Goal: Task Accomplishment & Management: Manage account settings

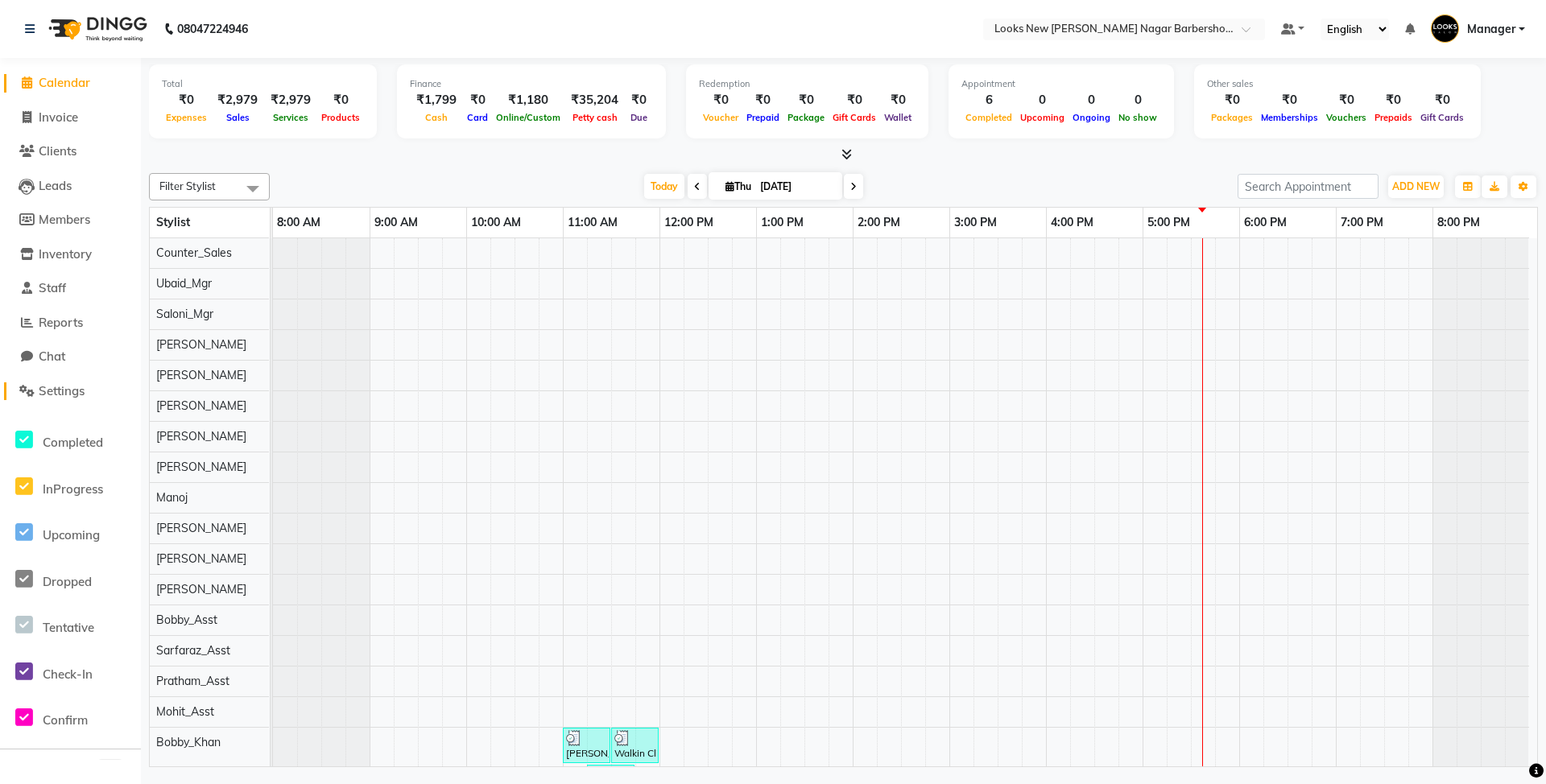
click at [68, 392] on span "Settings" at bounding box center [61, 391] width 46 height 16
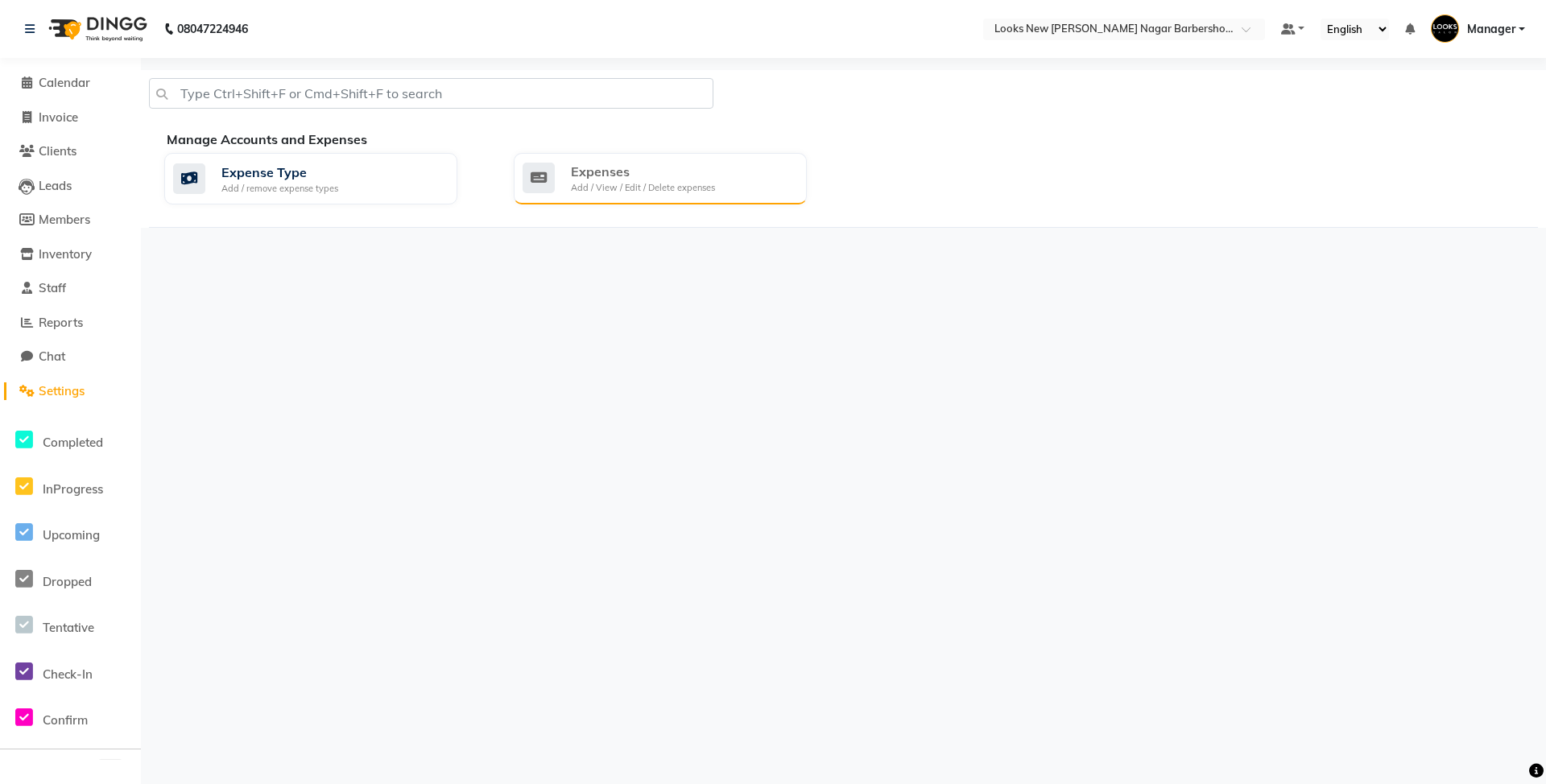
click at [596, 187] on div "Add / View / Edit / Delete expenses" at bounding box center [643, 188] width 144 height 14
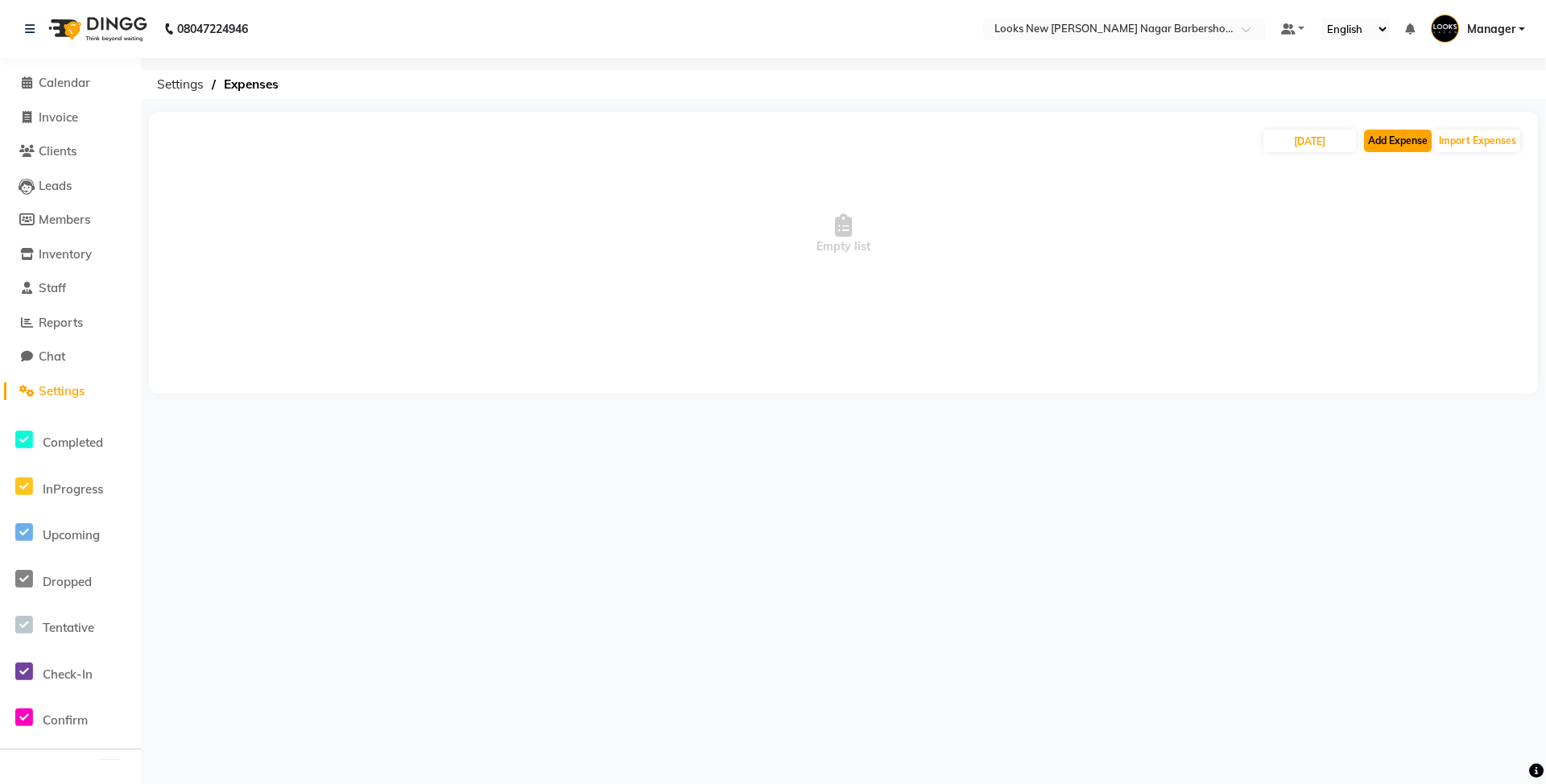
click at [1391, 142] on button "Add Expense" at bounding box center [1397, 141] width 68 height 23
select select "1"
select select "7917"
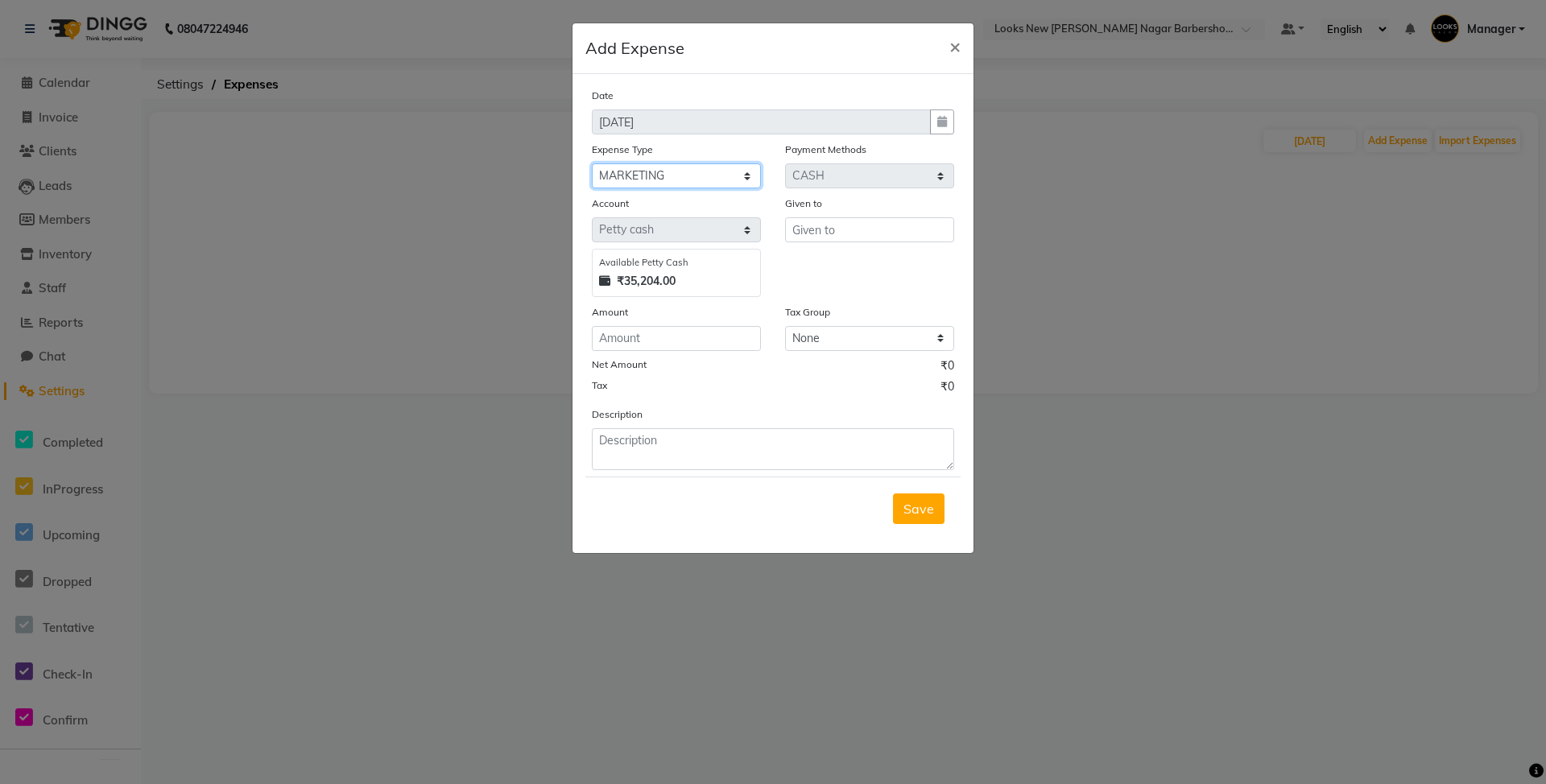
select select "24076"
type input "Counter_Sales"
type input "120"
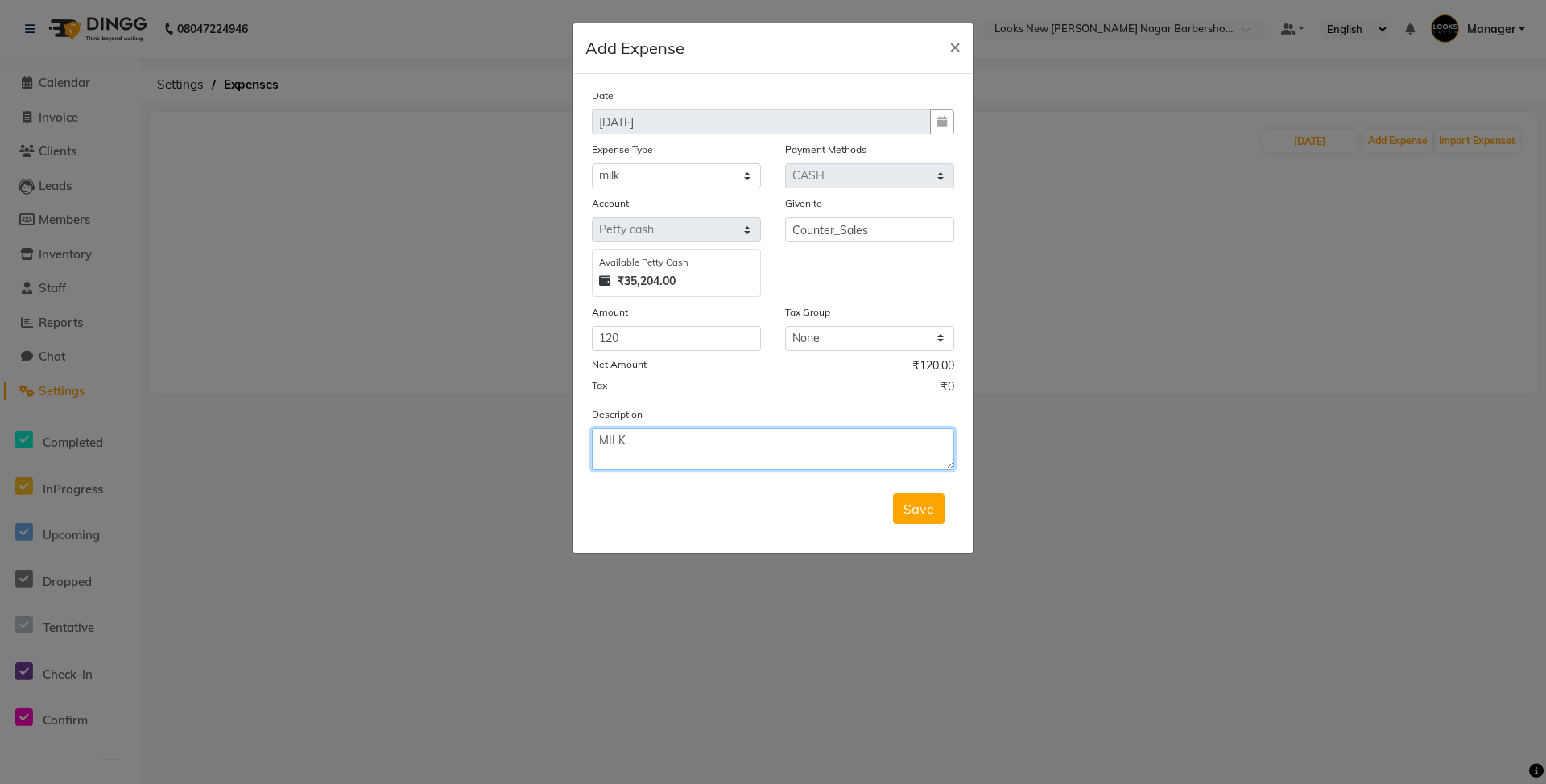
type textarea "MILK"
click at [938, 499] on button "Save" at bounding box center [918, 508] width 52 height 30
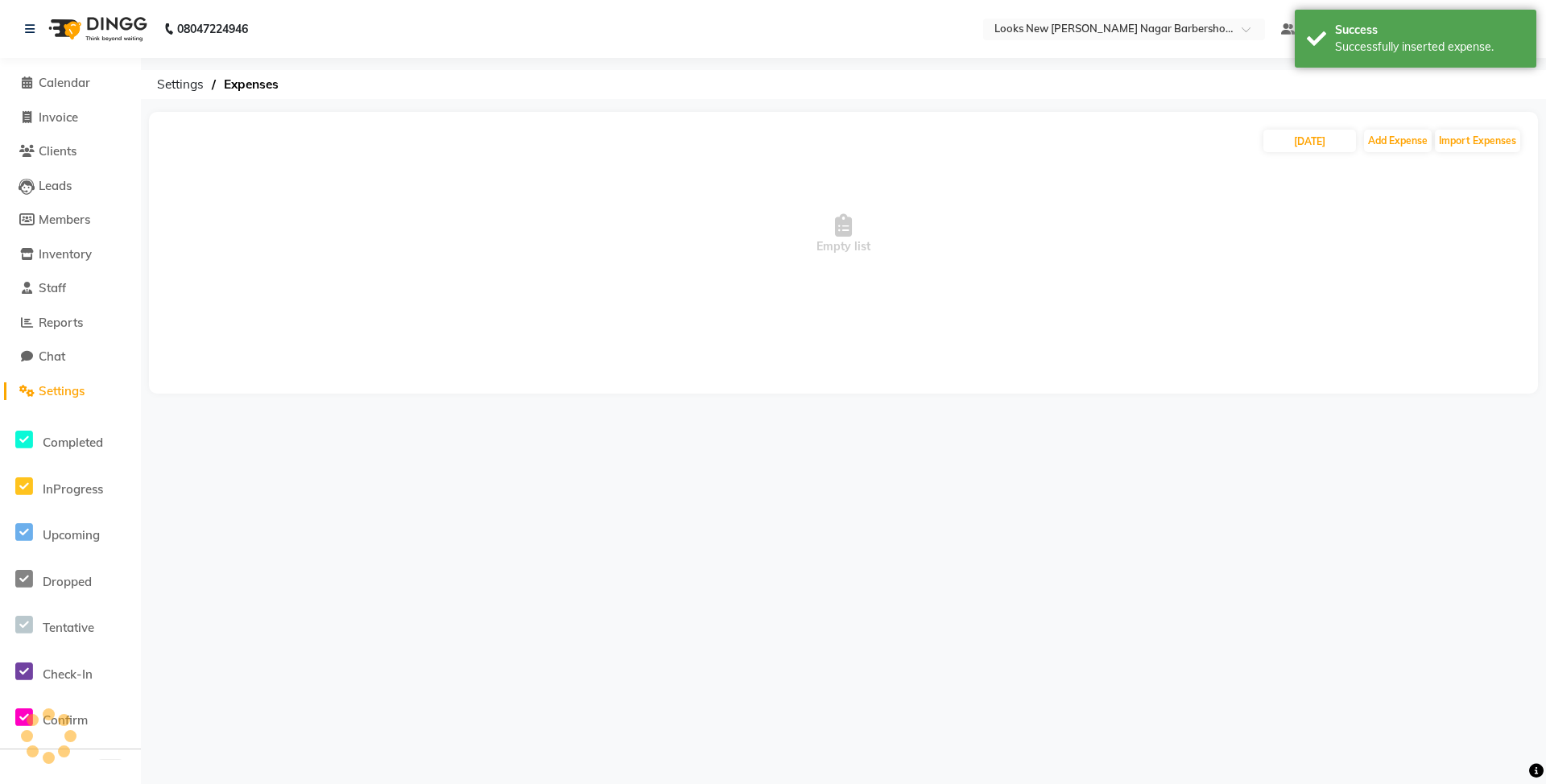
click at [926, 484] on button "Save" at bounding box center [918, 468] width 52 height 30
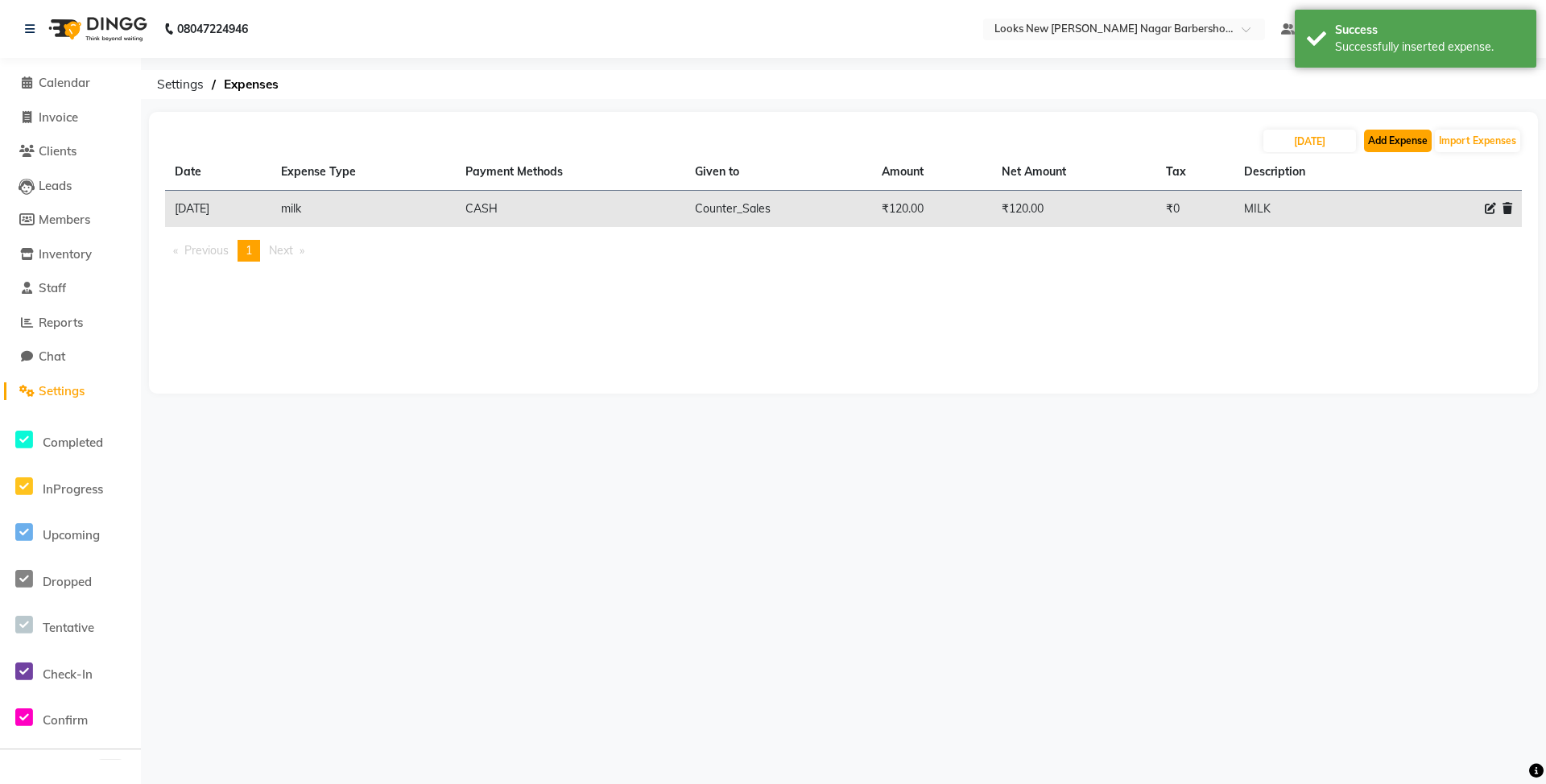
click at [1401, 139] on button "Add Expense" at bounding box center [1397, 141] width 68 height 23
select select "1"
select select "7917"
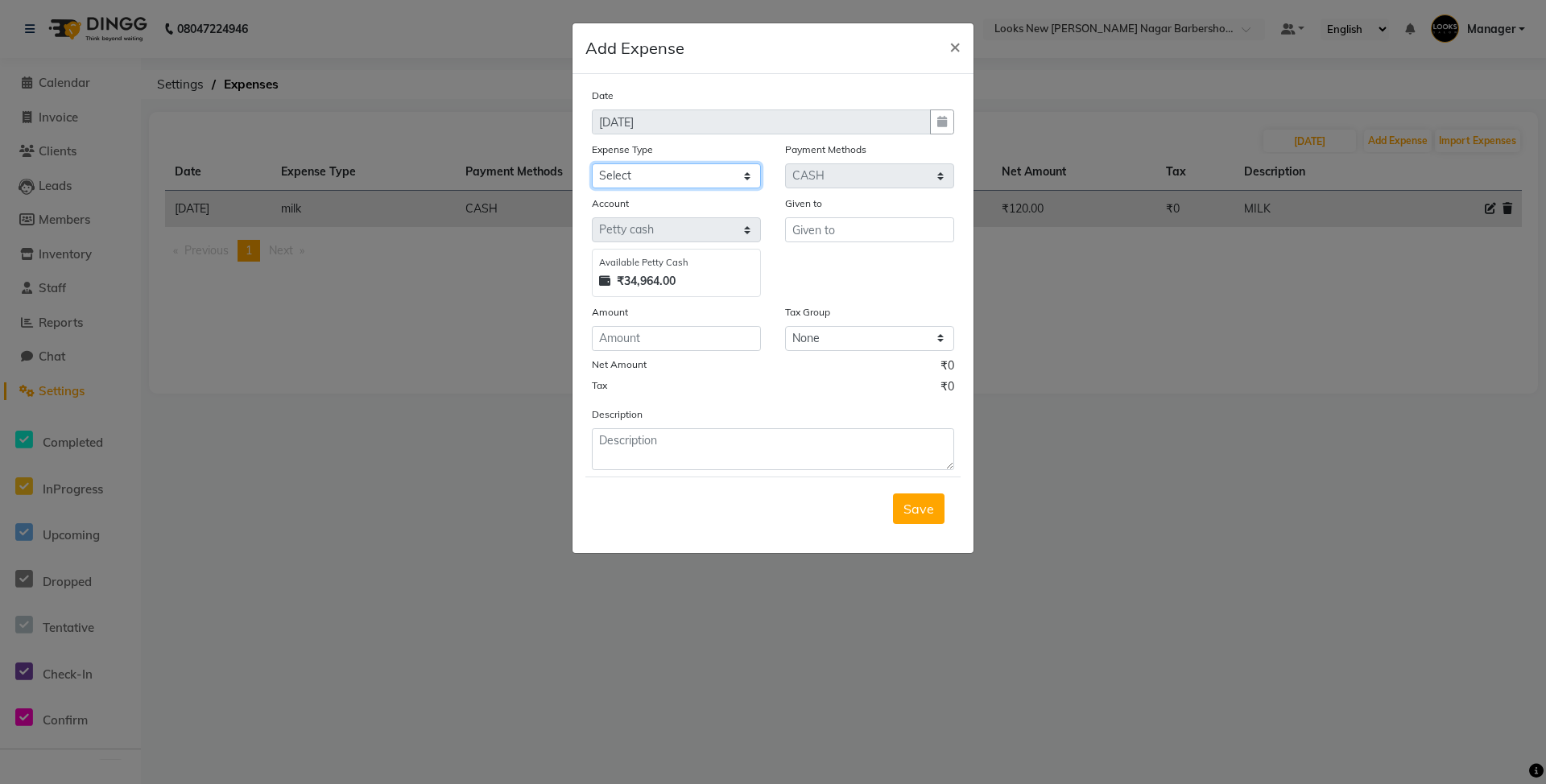
select select "5010"
type input "Counter_Sales"
type input "1225"
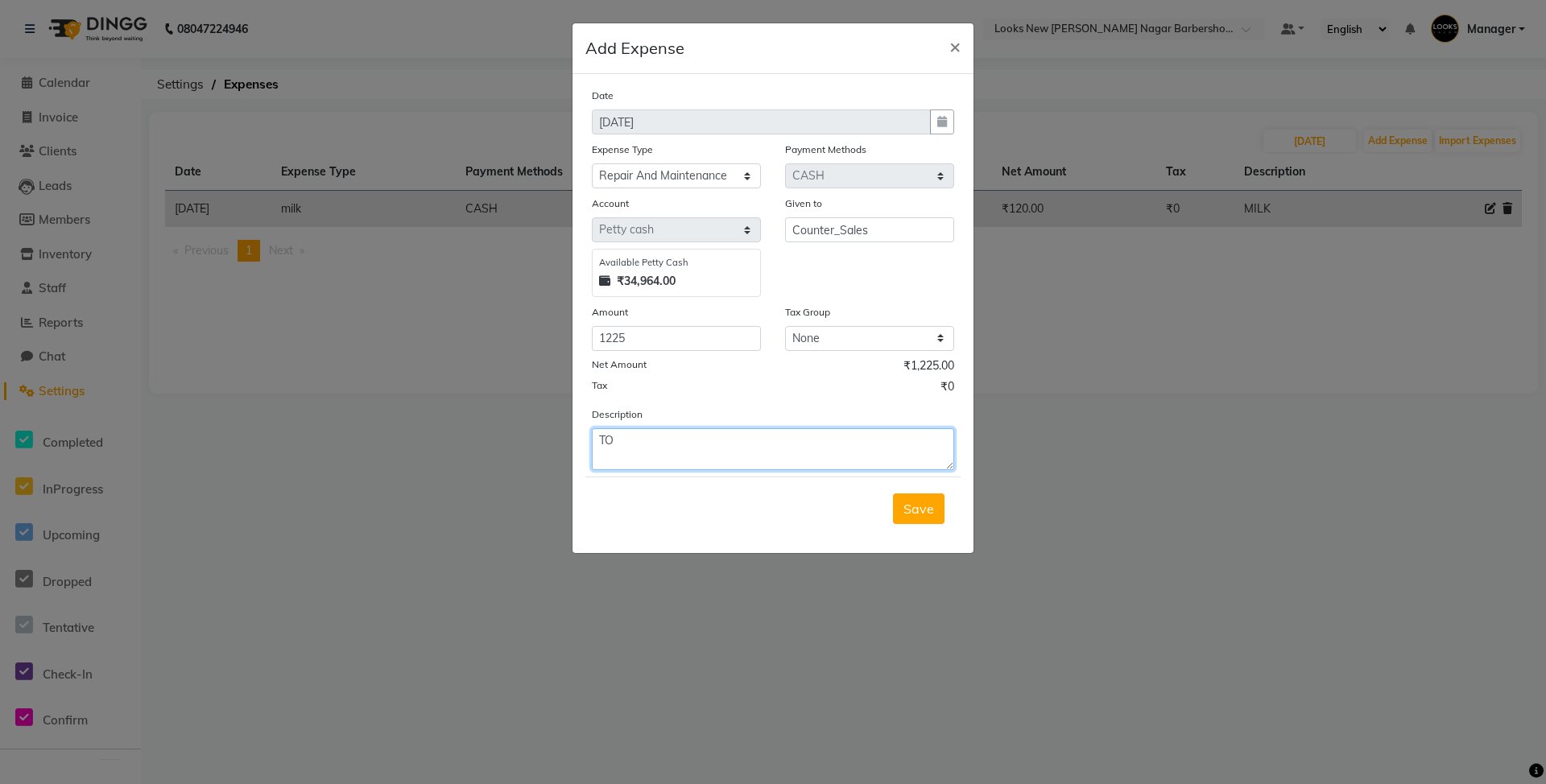
type textarea "T"
type textarea "wire,cement for pantry repair work"
click at [921, 506] on span "Save" at bounding box center [918, 509] width 30 height 16
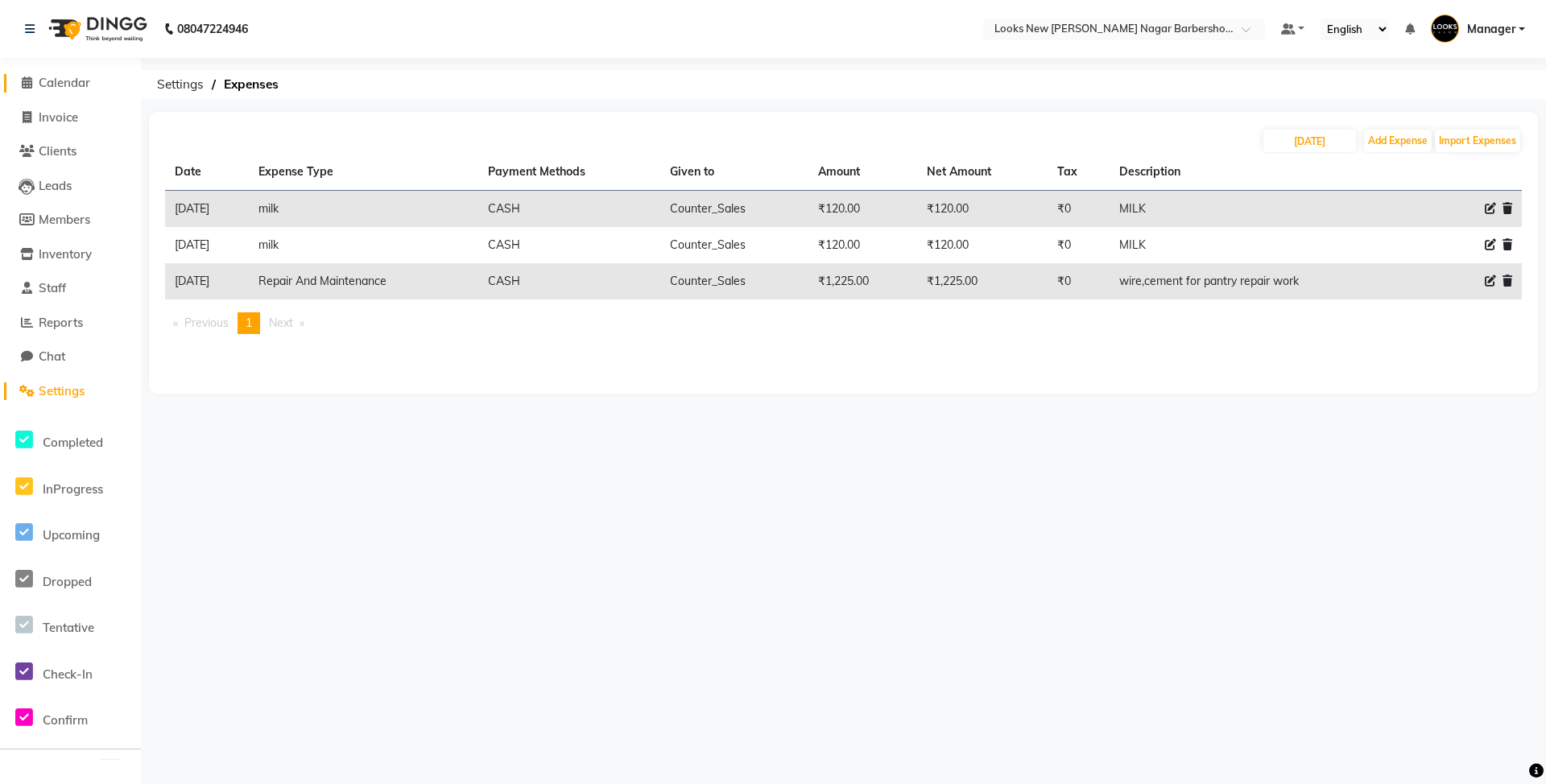
click at [63, 82] on span "Calendar" at bounding box center [64, 82] width 52 height 16
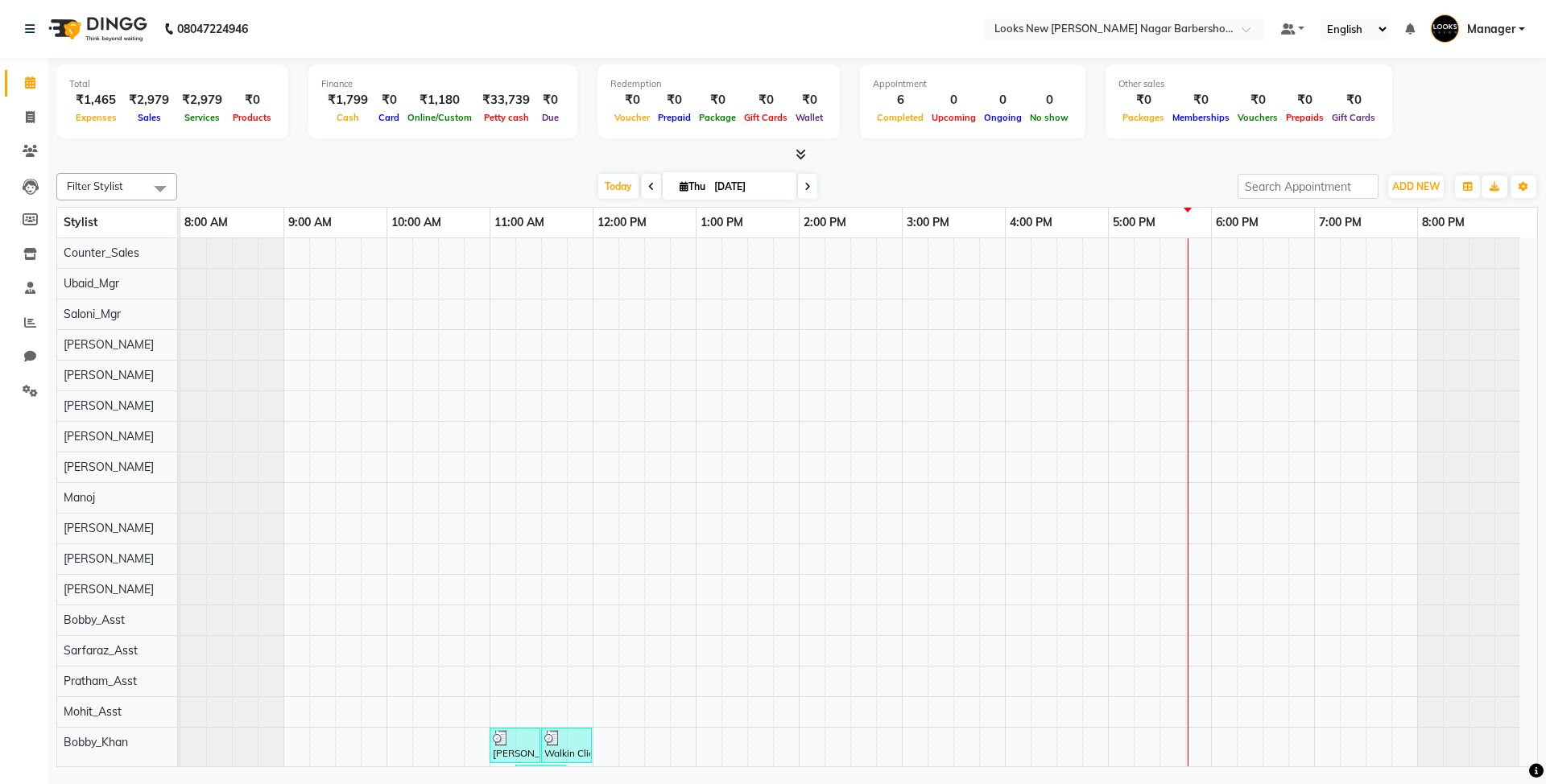
click at [530, 165] on div "Total ₹1,465 Expenses ₹2,979 Sales ₹2,979 Services ₹0 Products Finance ₹1,799 C…" at bounding box center [797, 415] width 1498 height 714
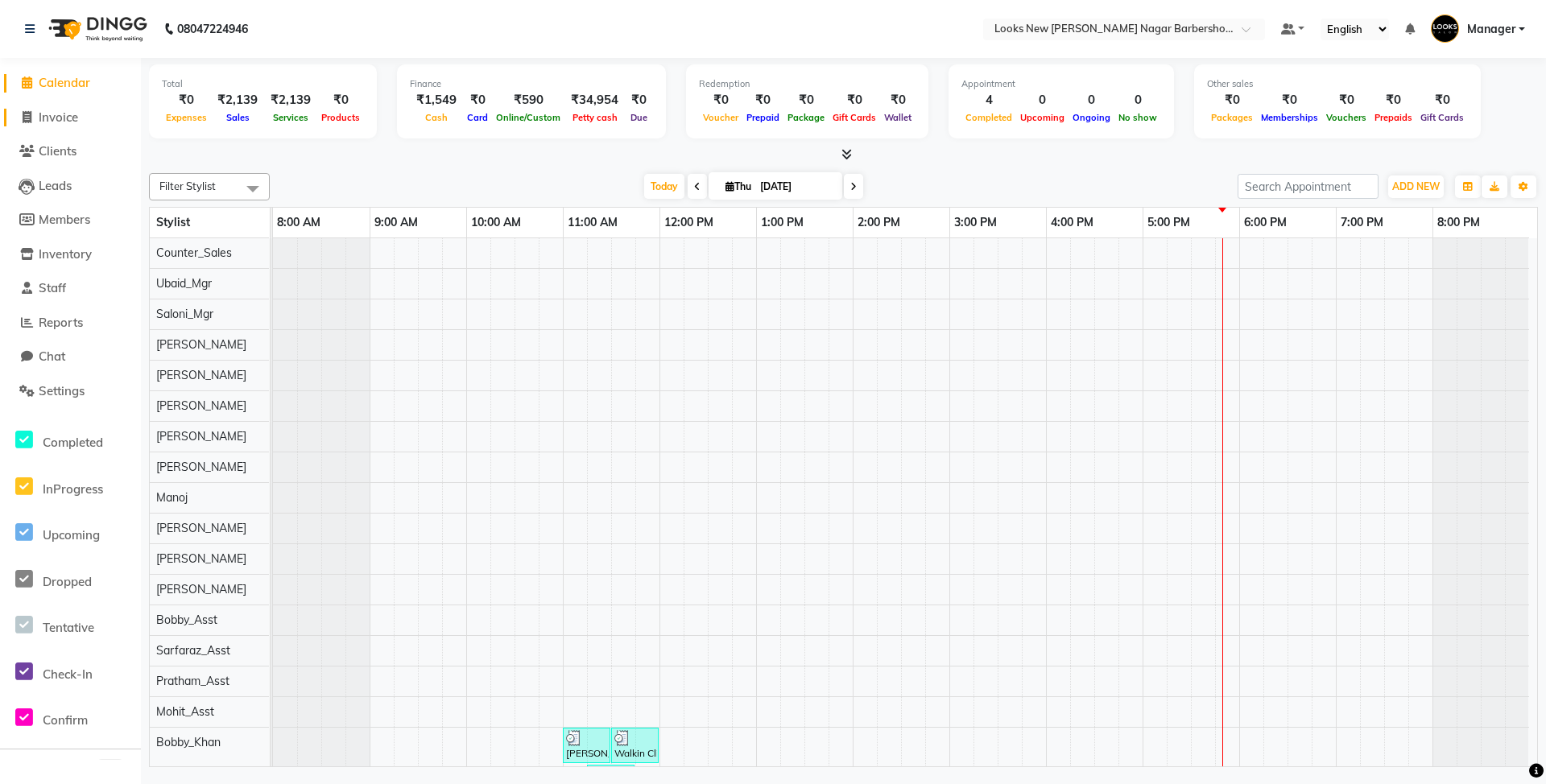
click at [61, 116] on span "Invoice" at bounding box center [58, 117] width 39 height 16
select select "service"
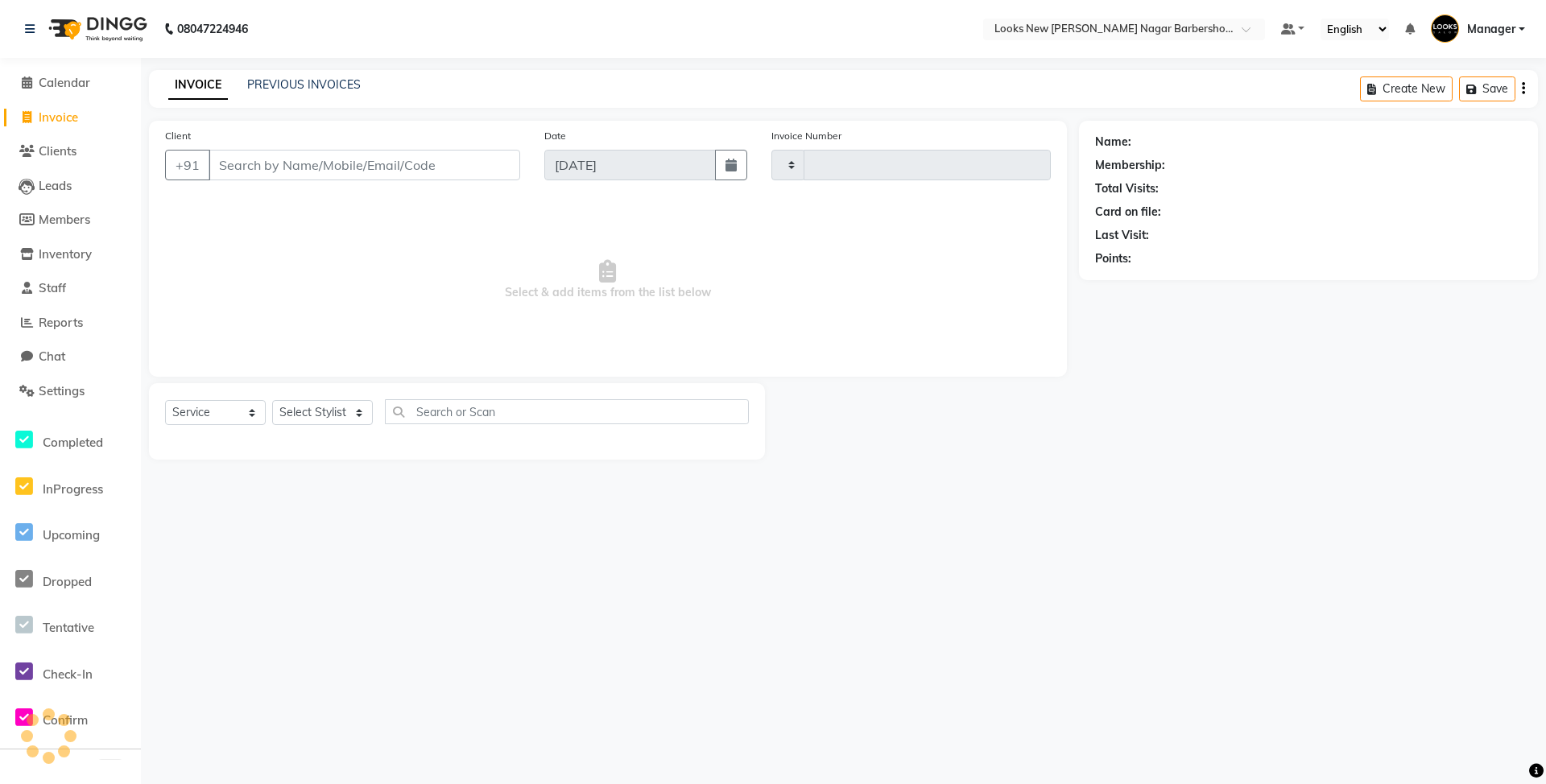
type input "6949"
select select "8705"
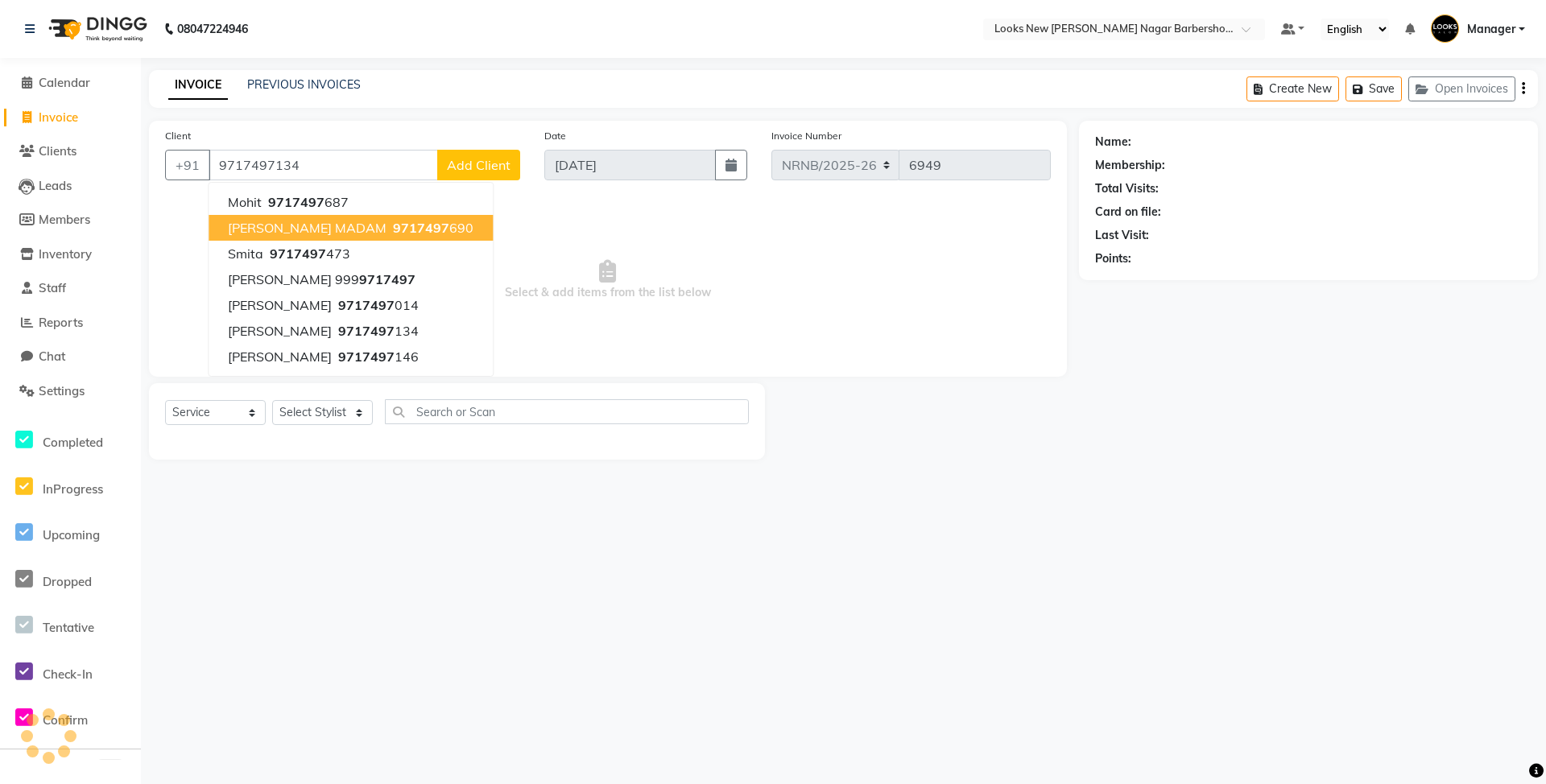
type input "9717497134"
select select "1: Object"
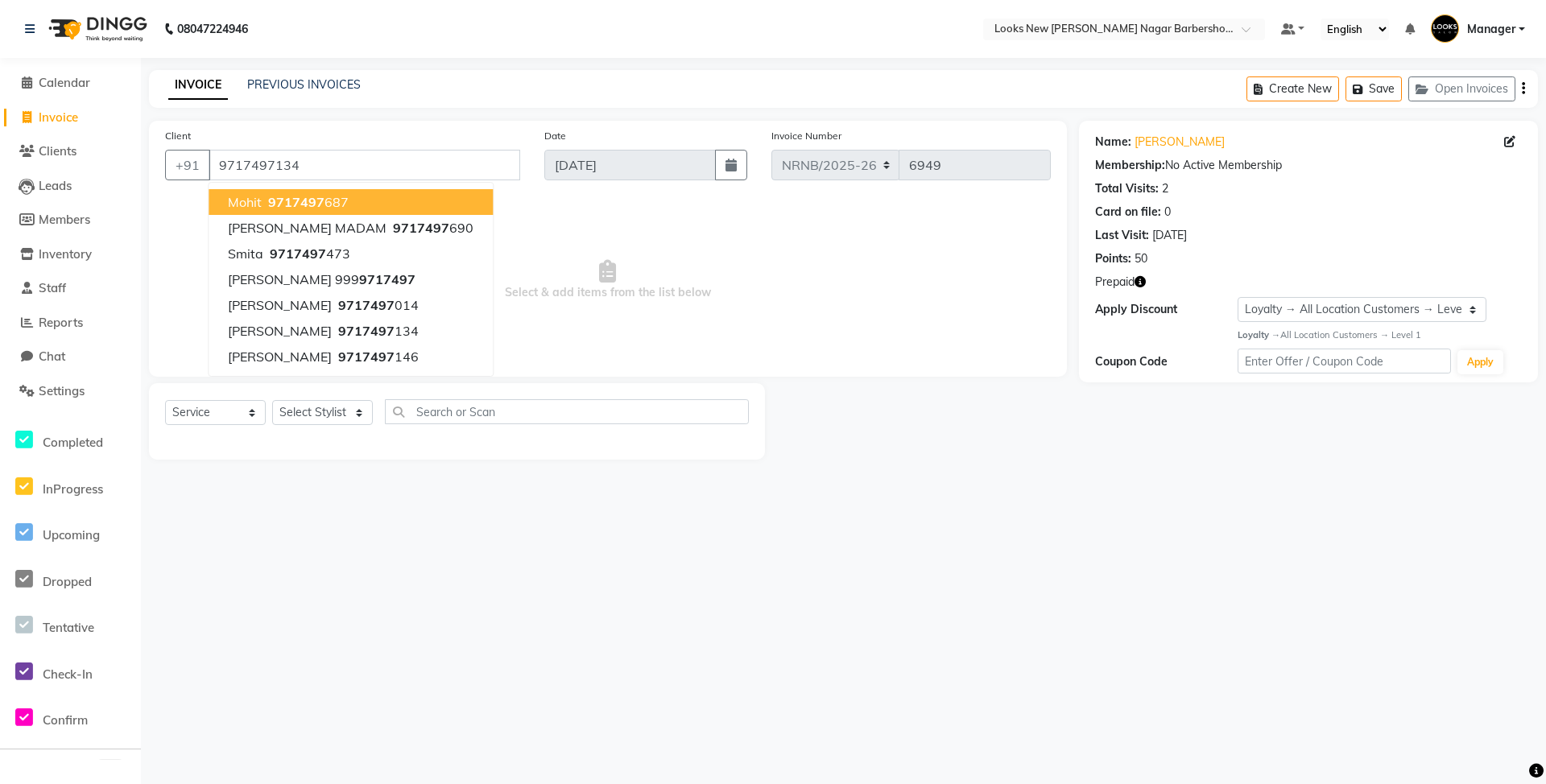
click at [647, 220] on span "Select & add items from the list below" at bounding box center [607, 280] width 886 height 161
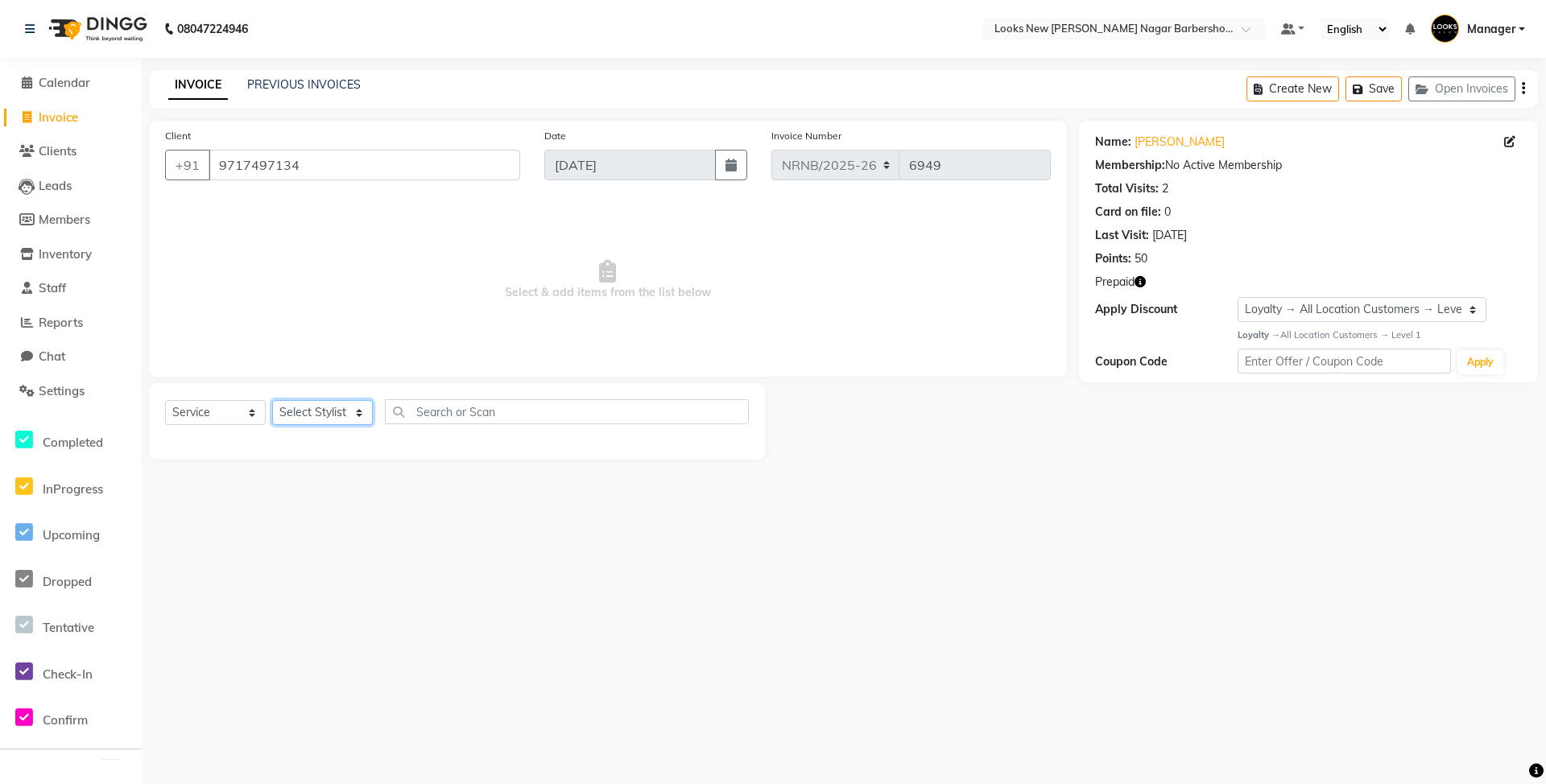
click at [322, 419] on select "Select Stylist Aakash_Pdct [PERSON_NAME] [PERSON_NAME] [PERSON_NAME] Counter_Sa…" at bounding box center [322, 412] width 101 height 25
select select "87354"
click at [272, 400] on select "Select Stylist Aakash_Pdct [PERSON_NAME] [PERSON_NAME] [PERSON_NAME] Counter_Sa…" at bounding box center [322, 412] width 101 height 25
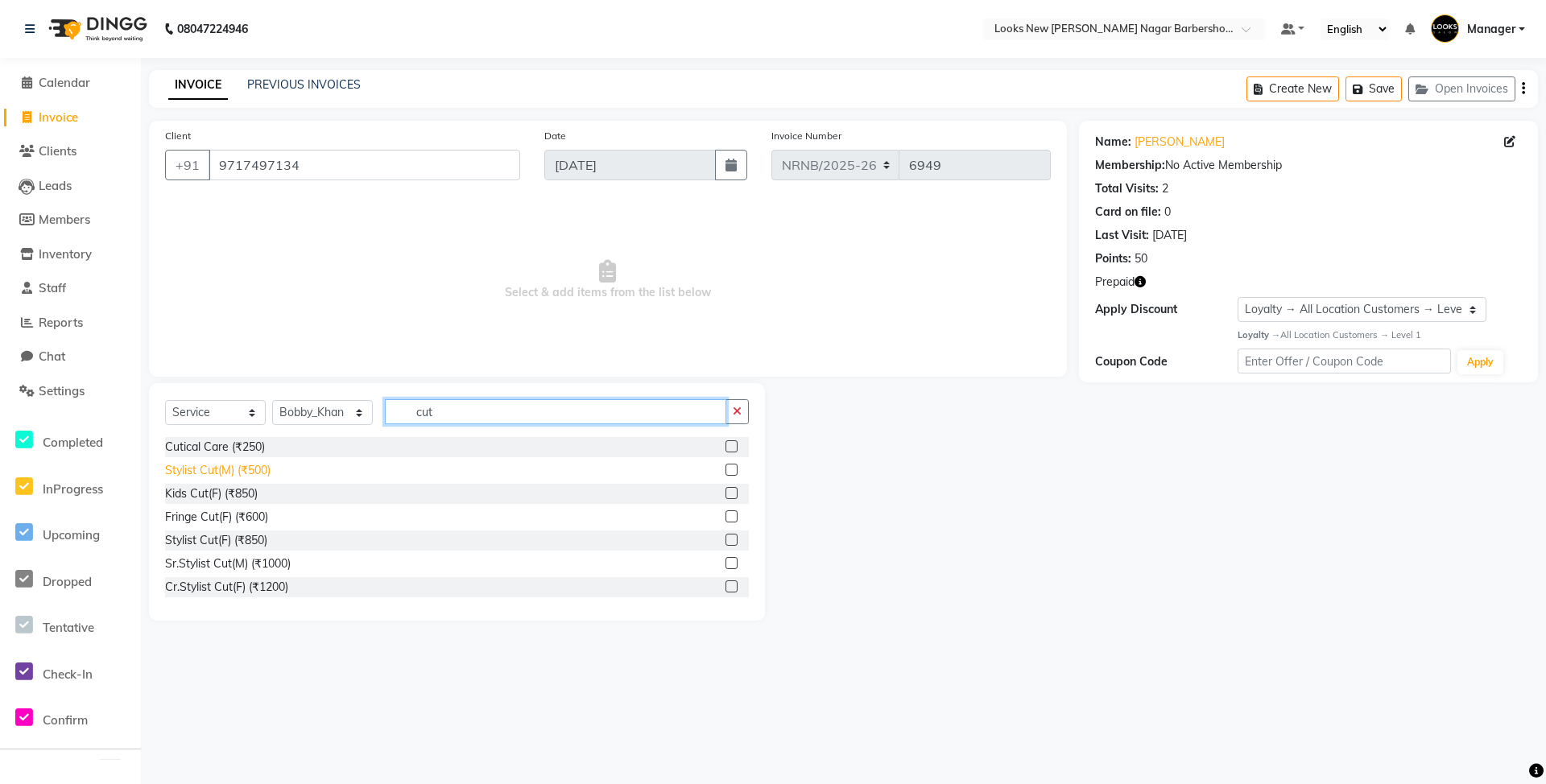
type input "cut"
drag, startPoint x: 197, startPoint y: 468, endPoint x: 475, endPoint y: 444, distance: 279.0
click at [197, 468] on div "Stylist Cut(M) (₹500)" at bounding box center [217, 470] width 106 height 17
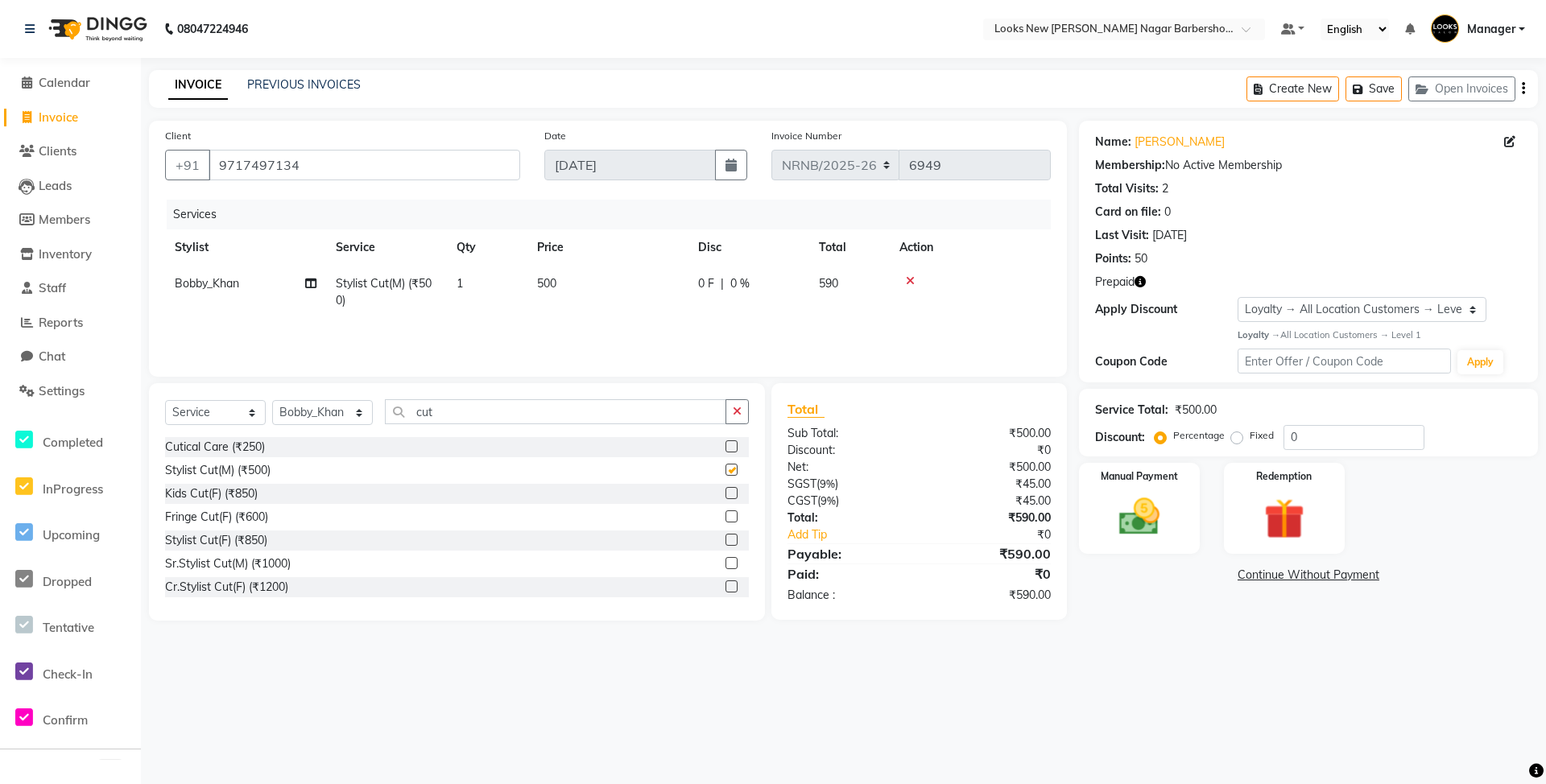
checkbox input "false"
click at [1141, 281] on icon "button" at bounding box center [1140, 282] width 11 height 11
click at [1169, 545] on div "Manual Payment" at bounding box center [1139, 509] width 125 height 95
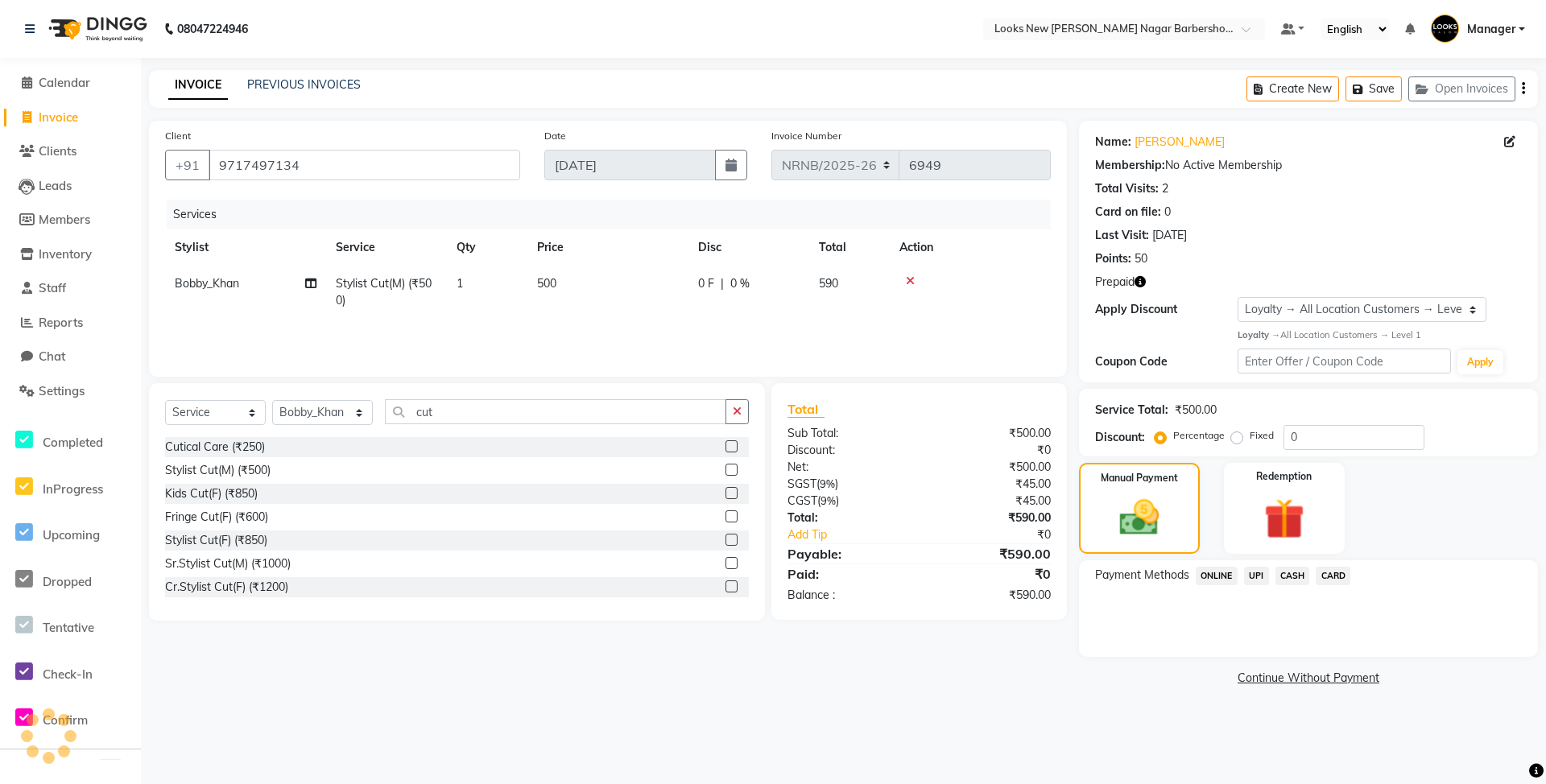
click at [1288, 580] on span "CASH" at bounding box center [1292, 576] width 34 height 19
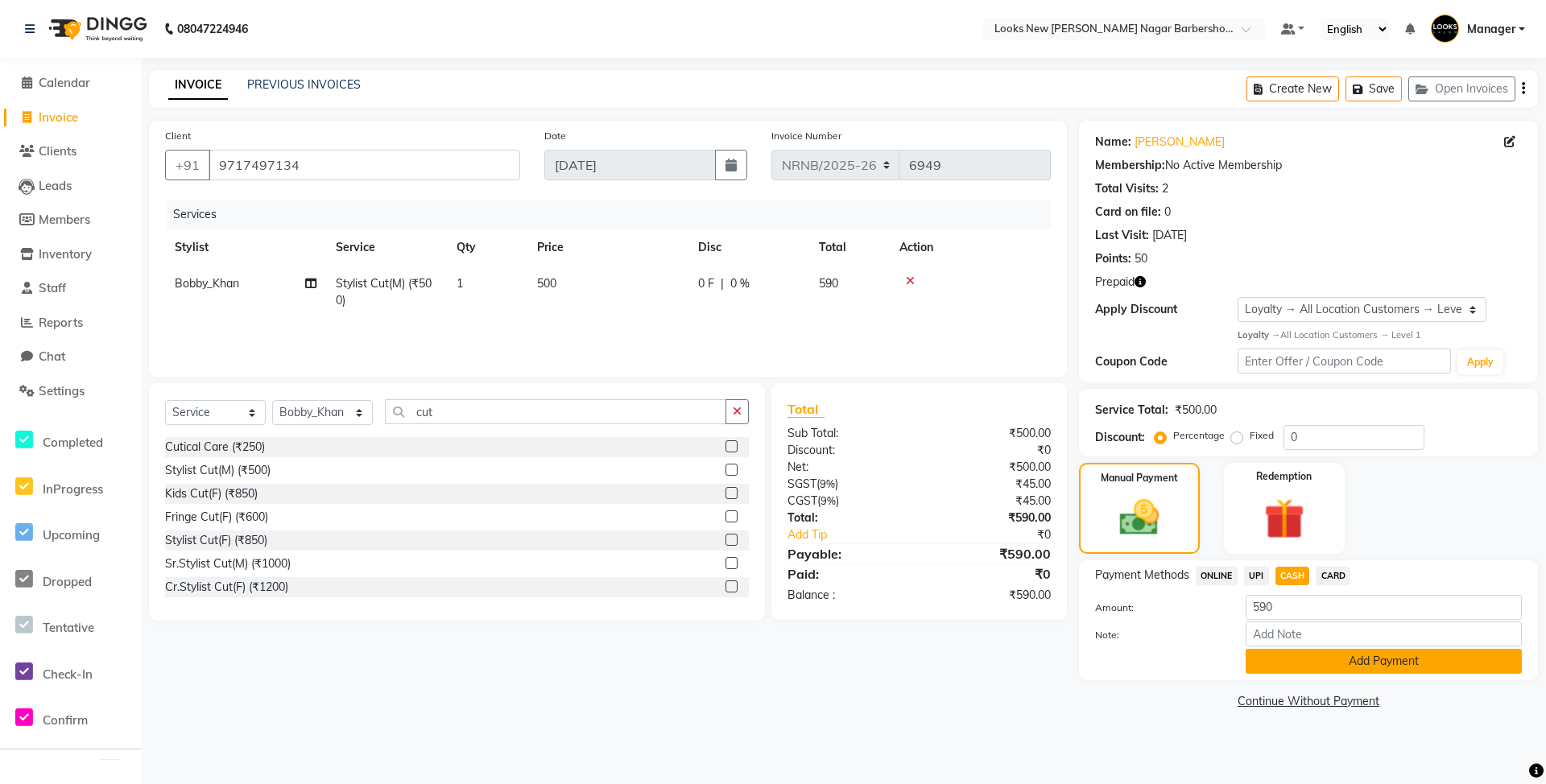
click at [1425, 664] on button "Add Payment" at bounding box center [1383, 661] width 276 height 25
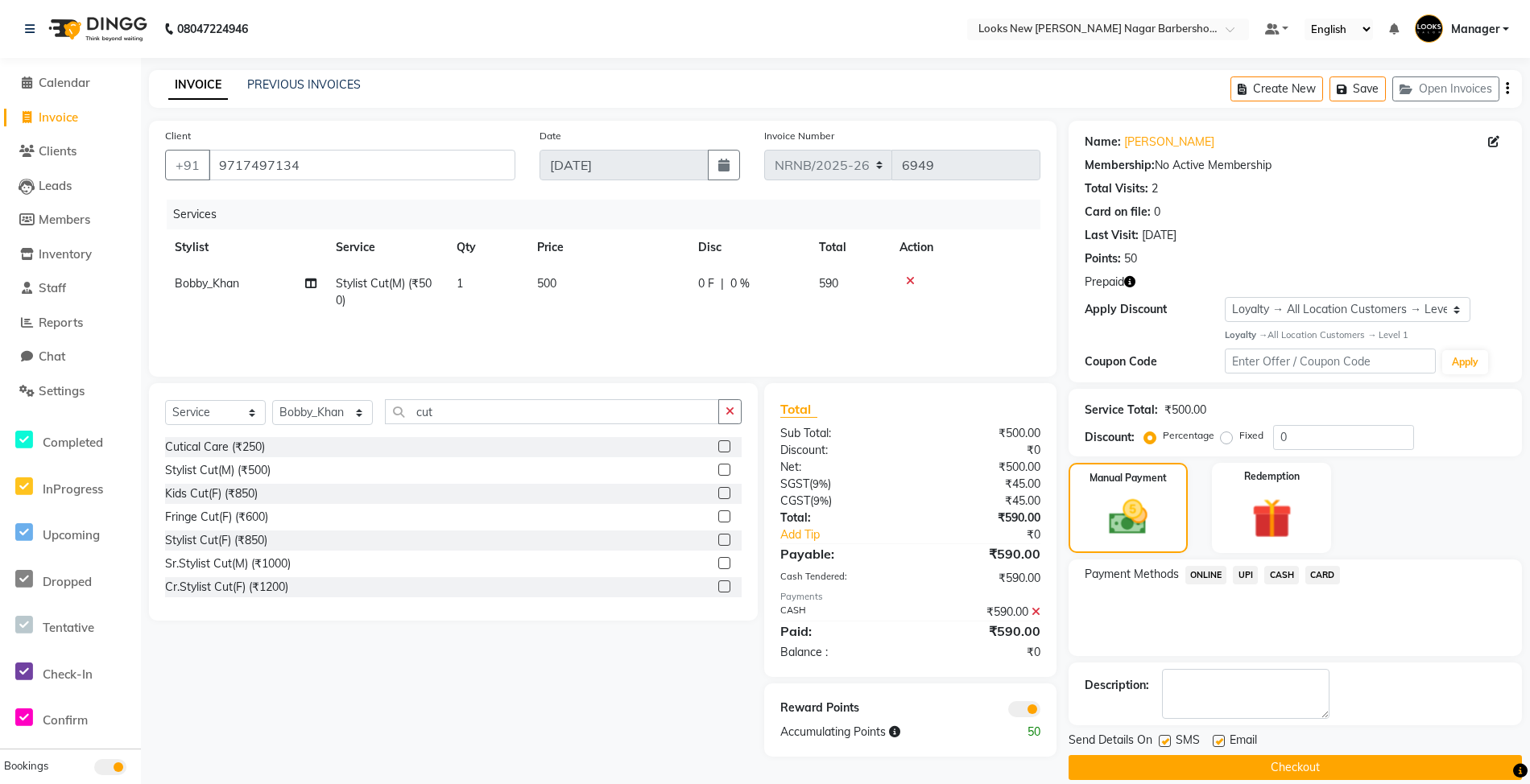
click at [1295, 769] on button "Checkout" at bounding box center [1295, 768] width 453 height 25
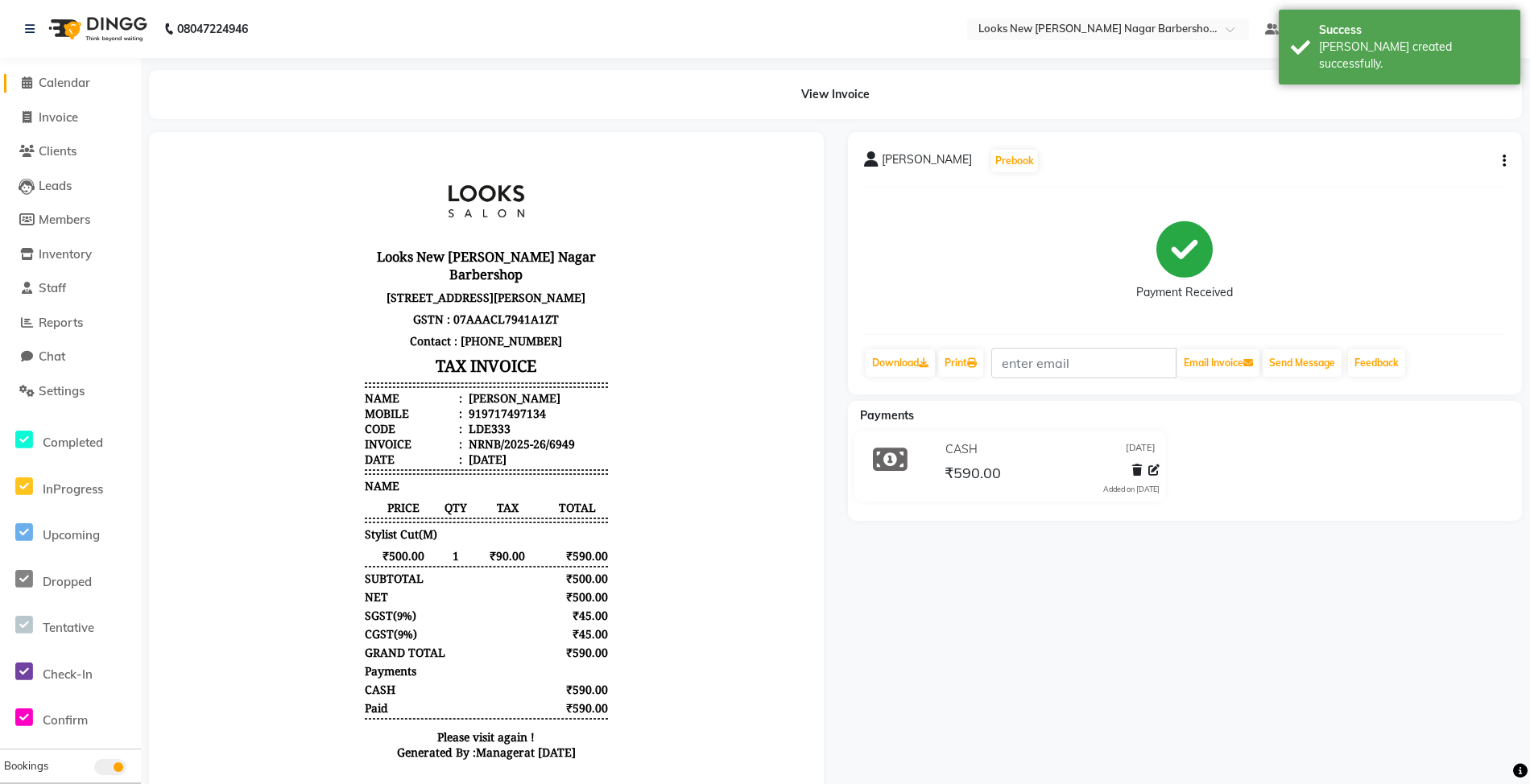
drag, startPoint x: 66, startPoint y: 81, endPoint x: 79, endPoint y: 81, distance: 13.0
click at [69, 82] on span "Calendar" at bounding box center [64, 82] width 52 height 16
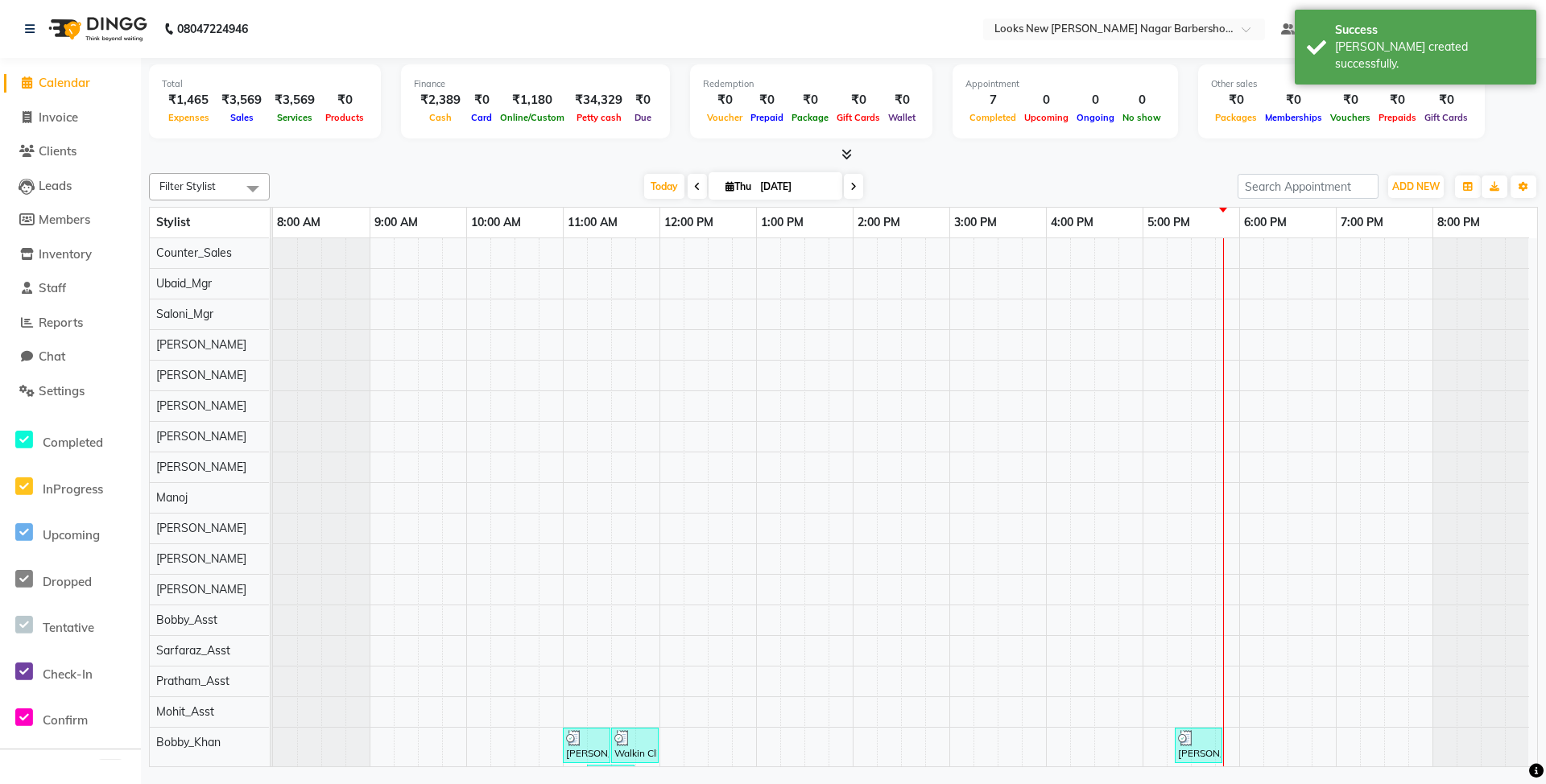
click at [122, 90] on link "Calendar" at bounding box center [70, 83] width 133 height 19
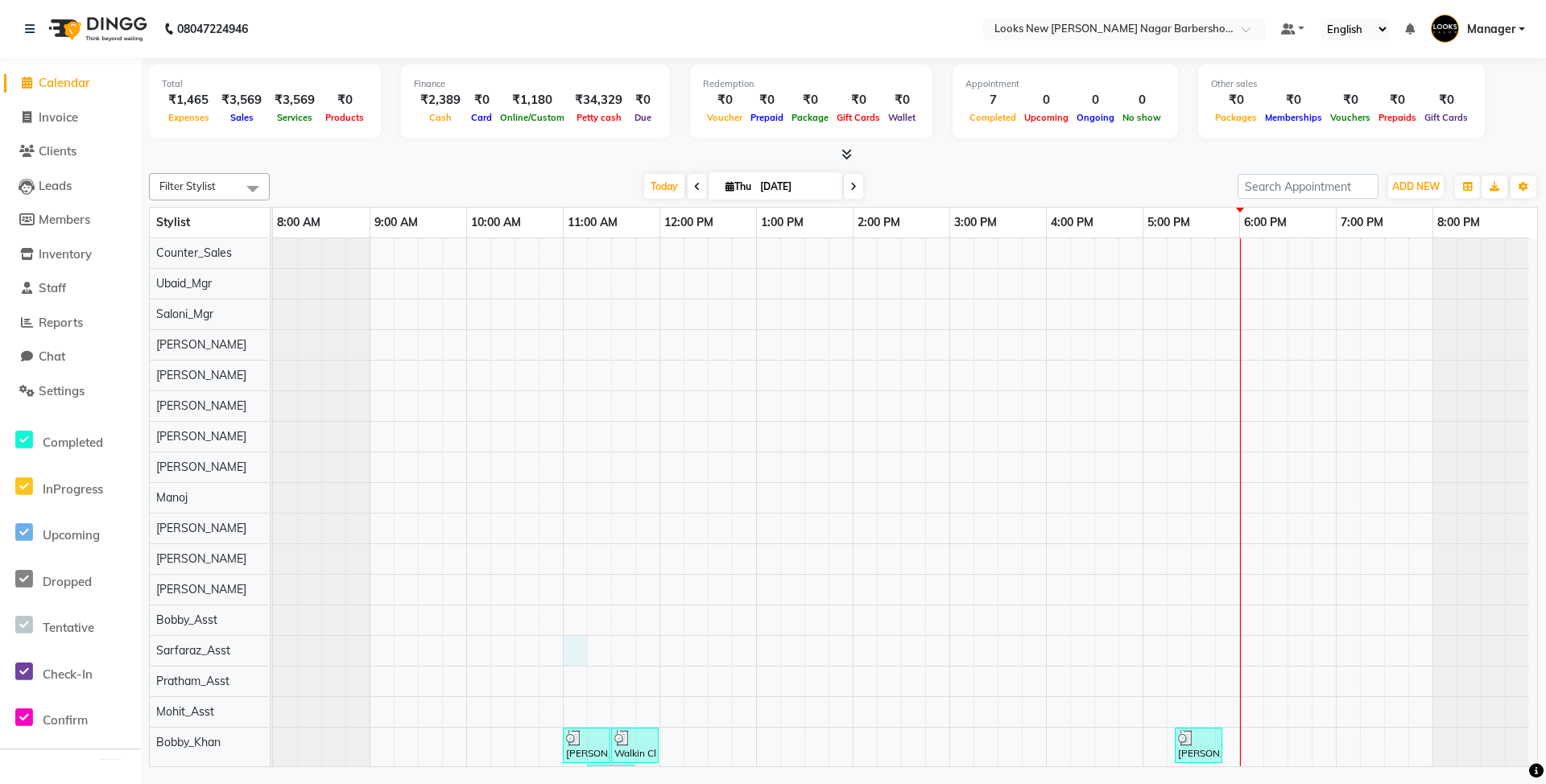
click at [569, 645] on div "[PERSON_NAME], TK01, 11:00 AM-11:30 AM, Stylist Cut(M) (₹500) Walkin Client [PE…" at bounding box center [904, 692] width 1264 height 908
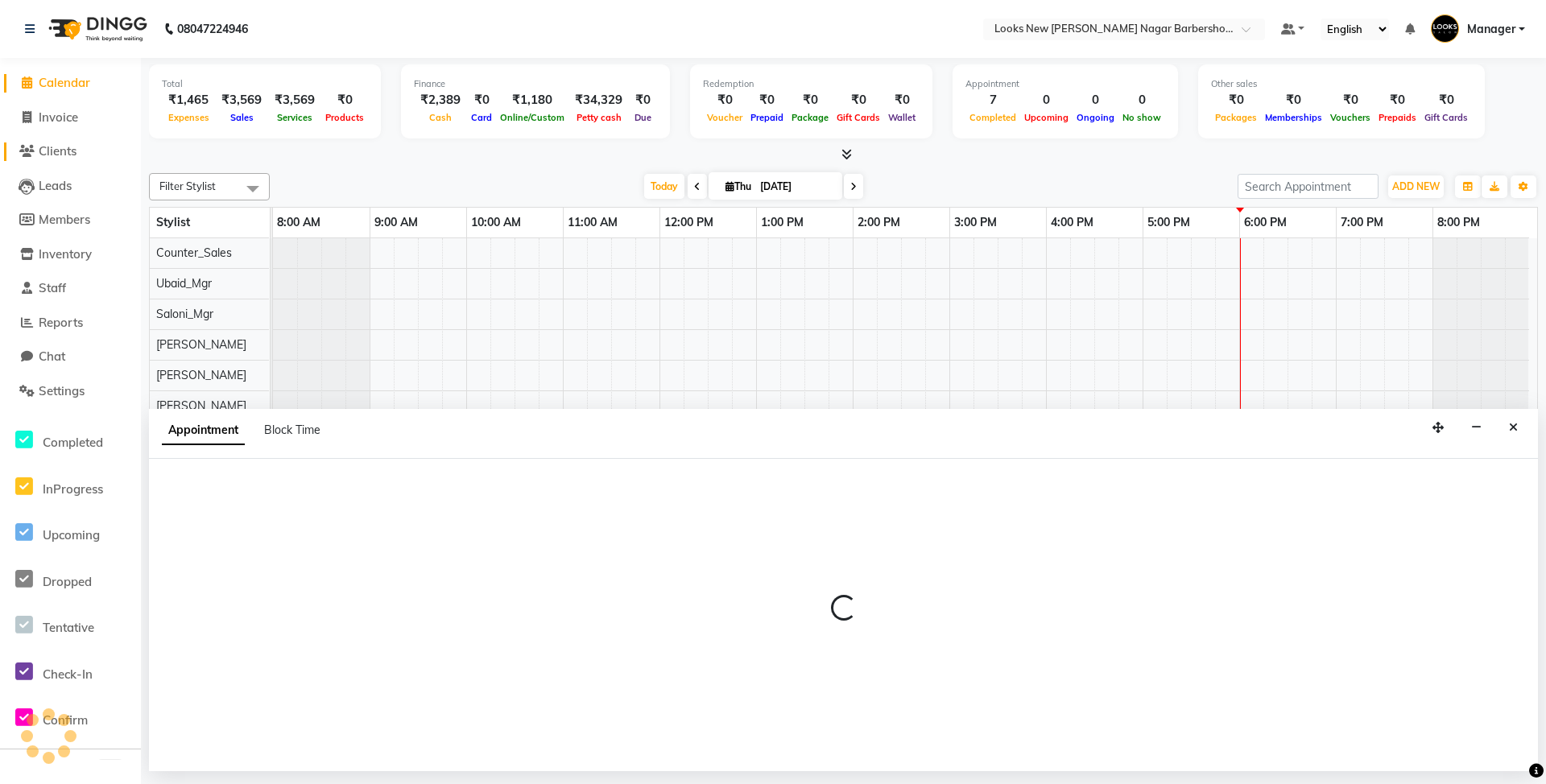
select select "87351"
select select "660"
select select "tentative"
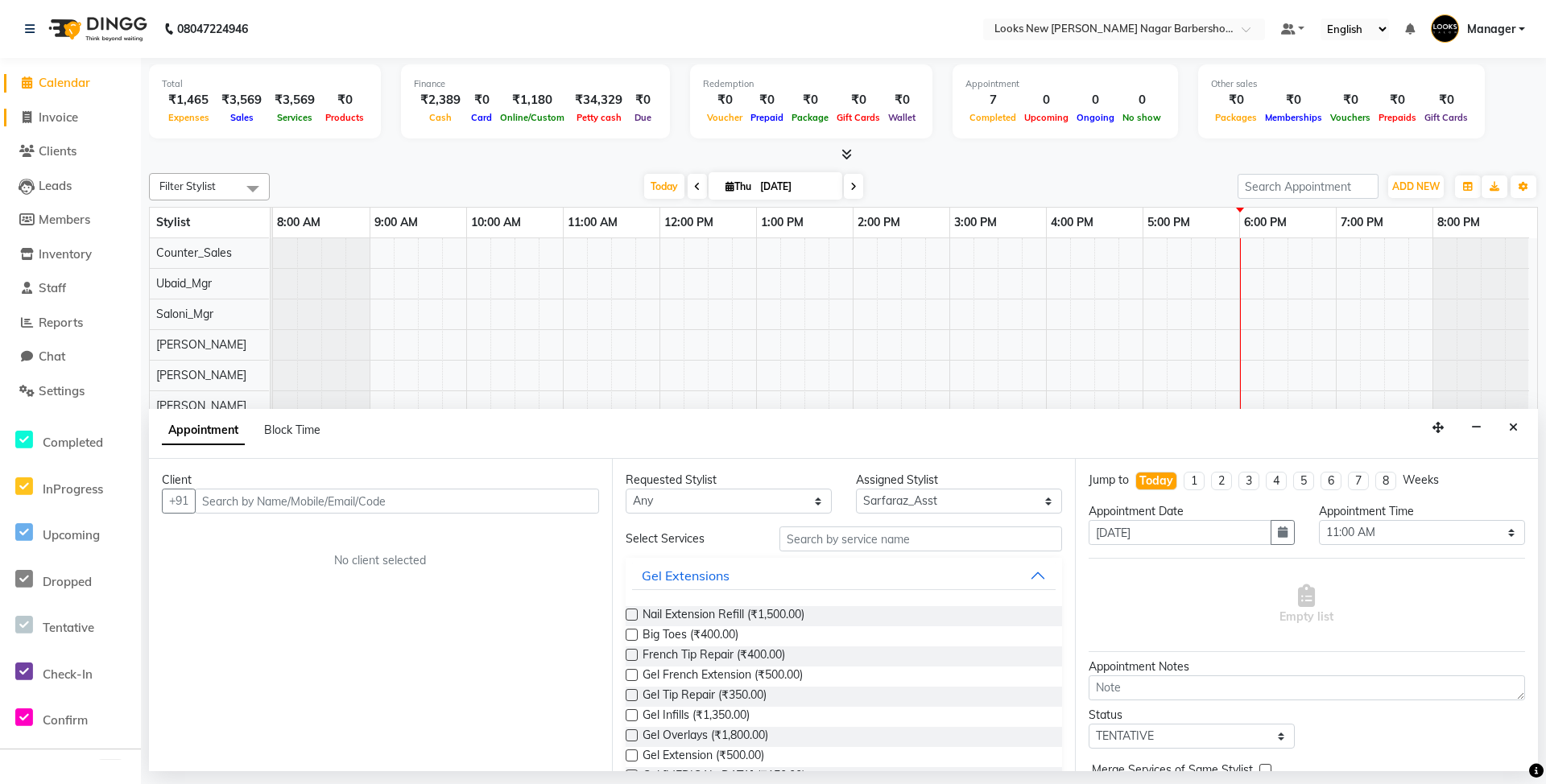
click at [66, 119] on span "Invoice" at bounding box center [58, 117] width 39 height 16
select select "service"
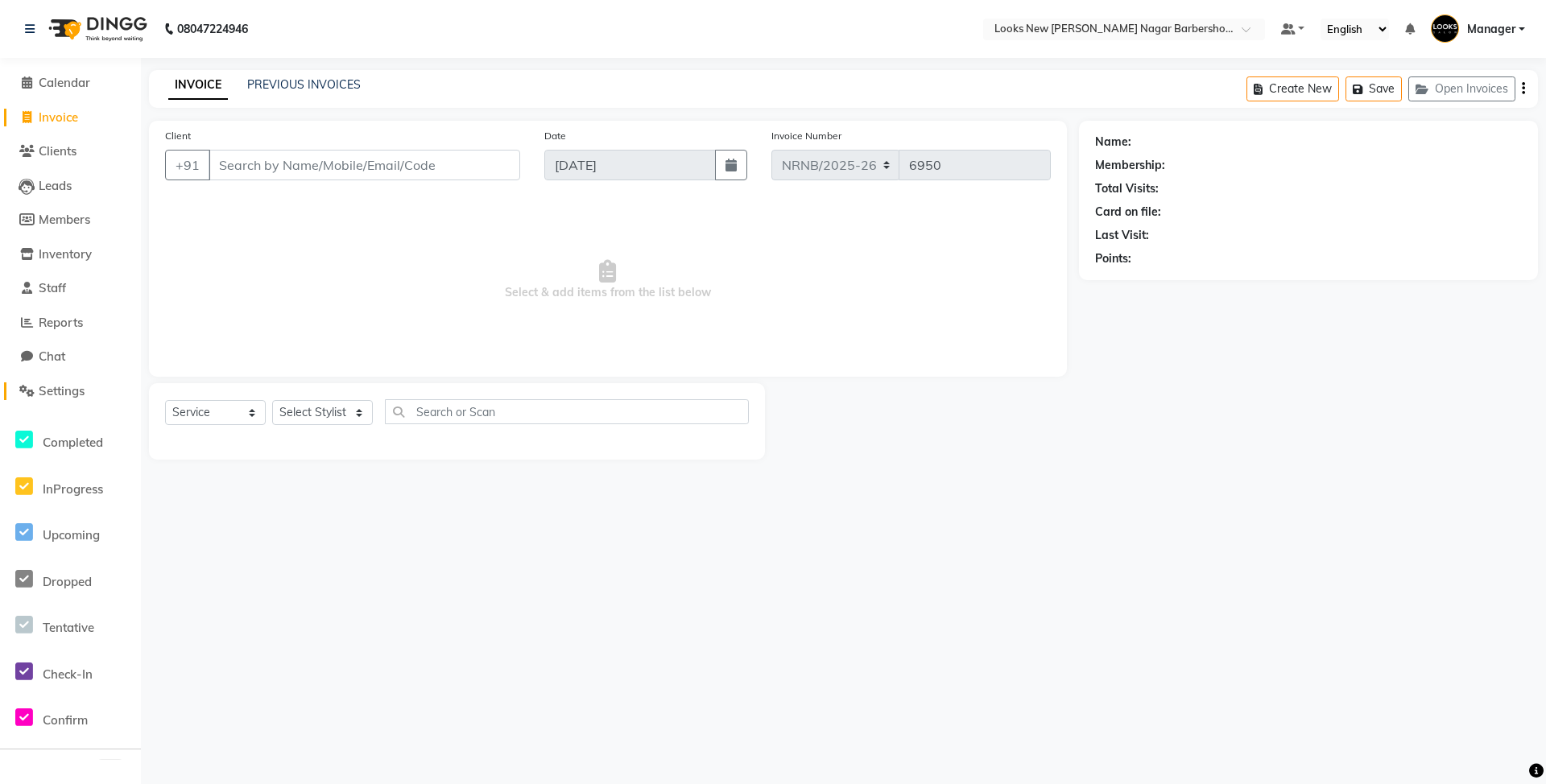
click at [65, 392] on span "Settings" at bounding box center [61, 391] width 46 height 16
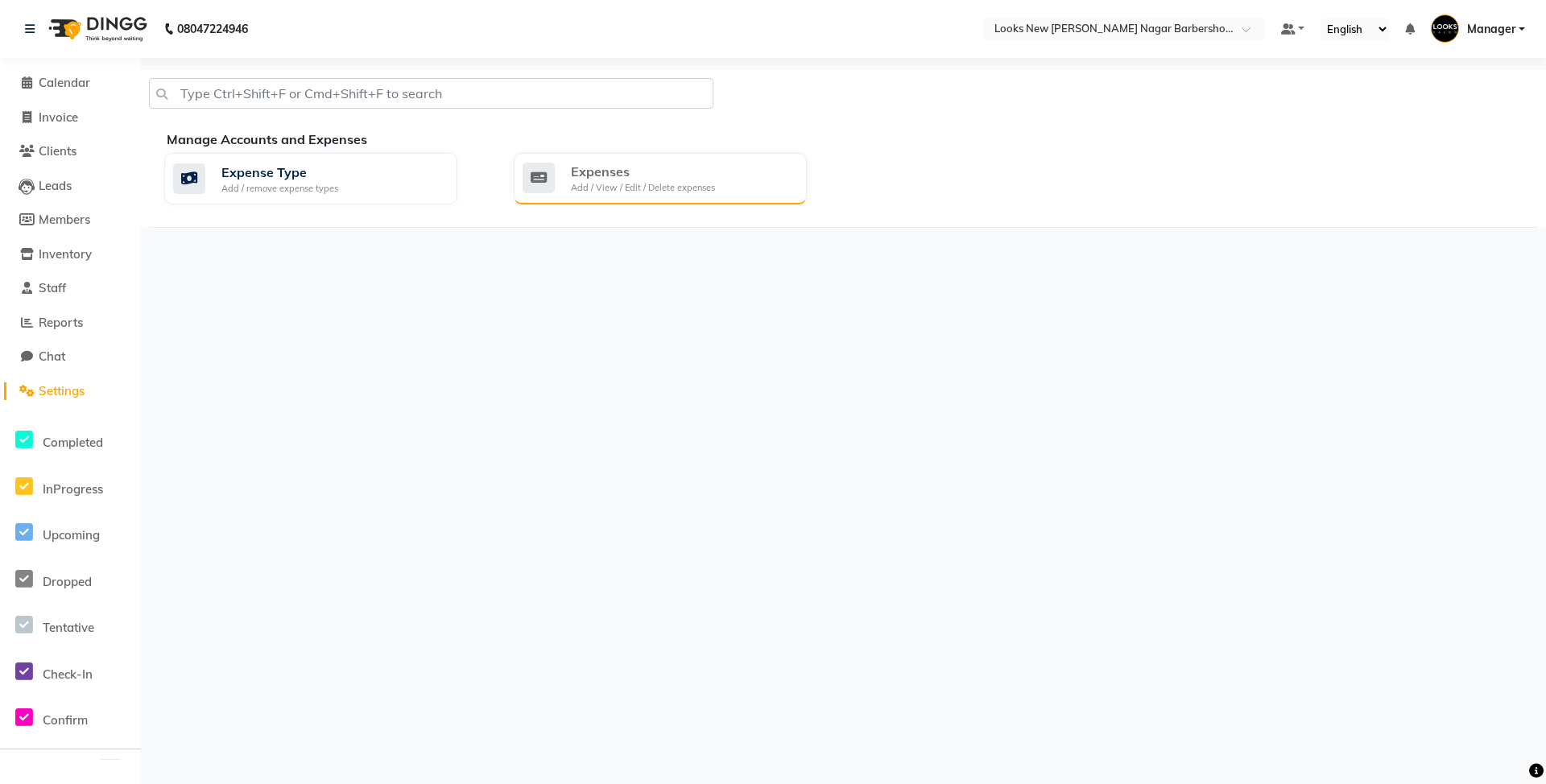
click at [584, 161] on div "Expenses" at bounding box center [643, 171] width 144 height 20
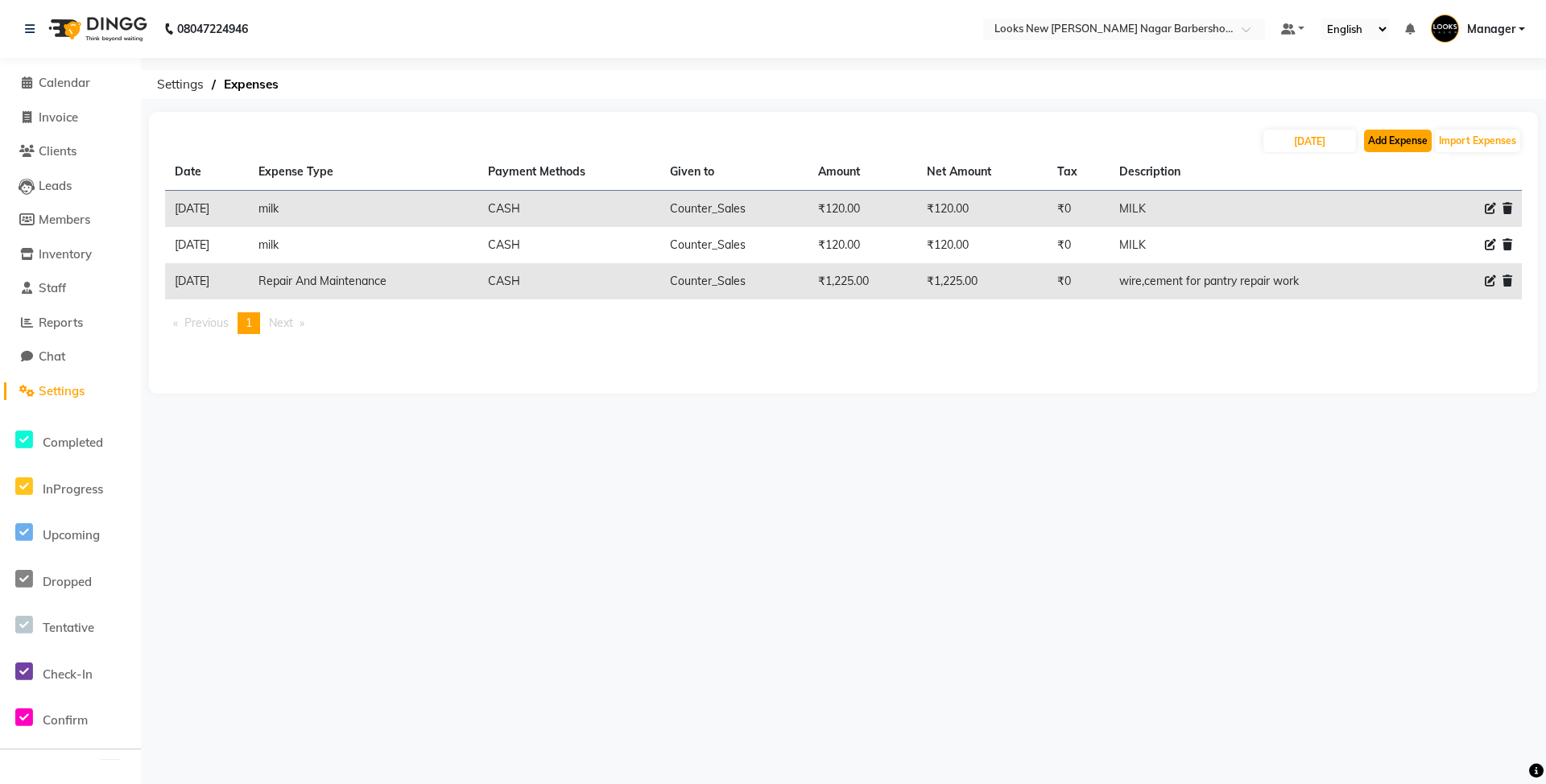
click at [1413, 140] on button "Add Expense" at bounding box center [1397, 141] width 68 height 23
select select "1"
select select "7917"
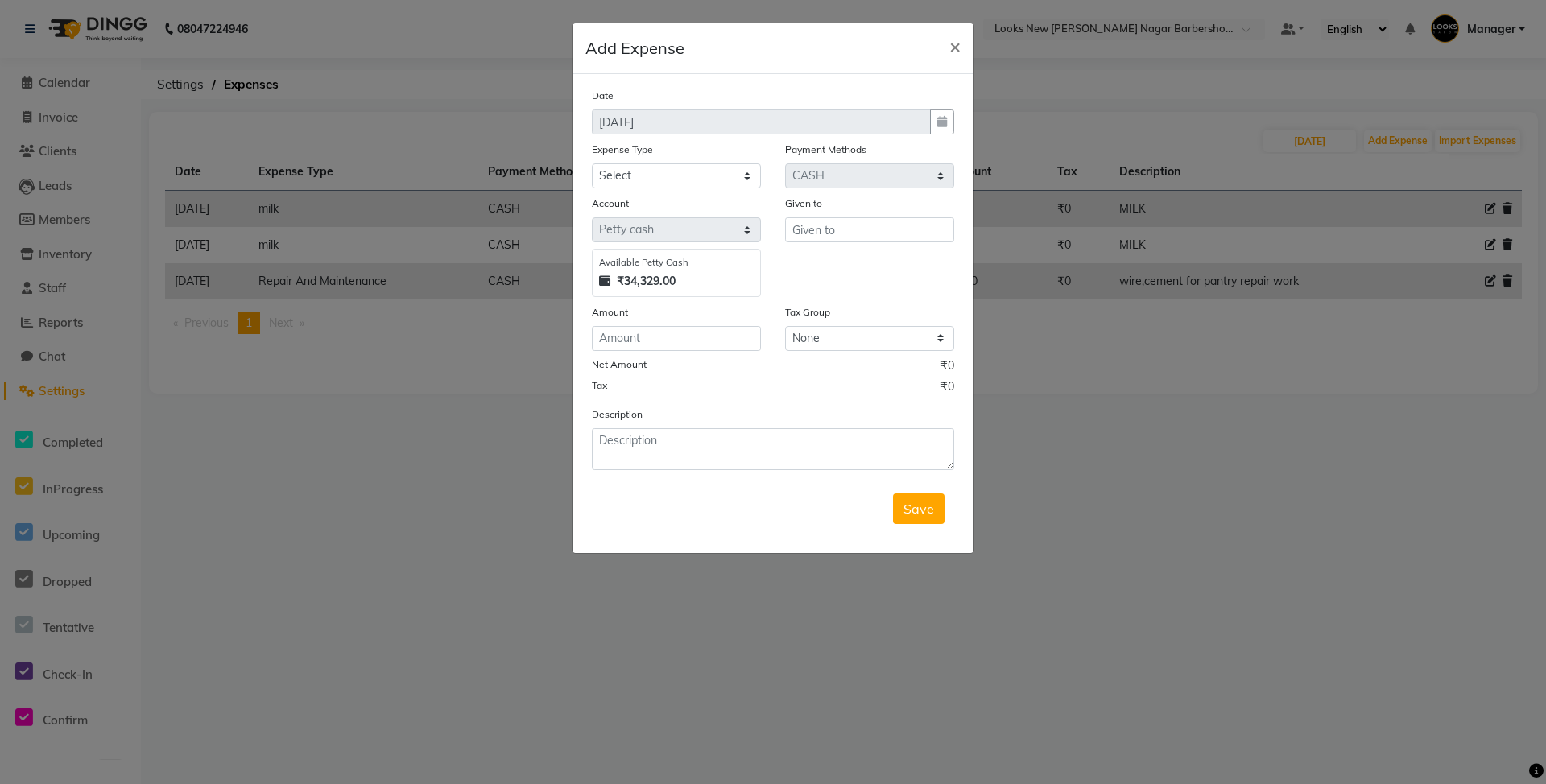
click at [664, 161] on div "Expense Type" at bounding box center [676, 152] width 169 height 23
click at [660, 172] on select "Select Bank Deposit Blinkit Cash Handover CLIENT Client ordered food Client Ref…" at bounding box center [676, 175] width 169 height 25
select select "5010"
click at [592, 163] on select "Select Bank Deposit Blinkit Cash Handover CLIENT Client ordered food Client Ref…" at bounding box center [676, 175] width 169 height 25
type input "Counter_Sales"
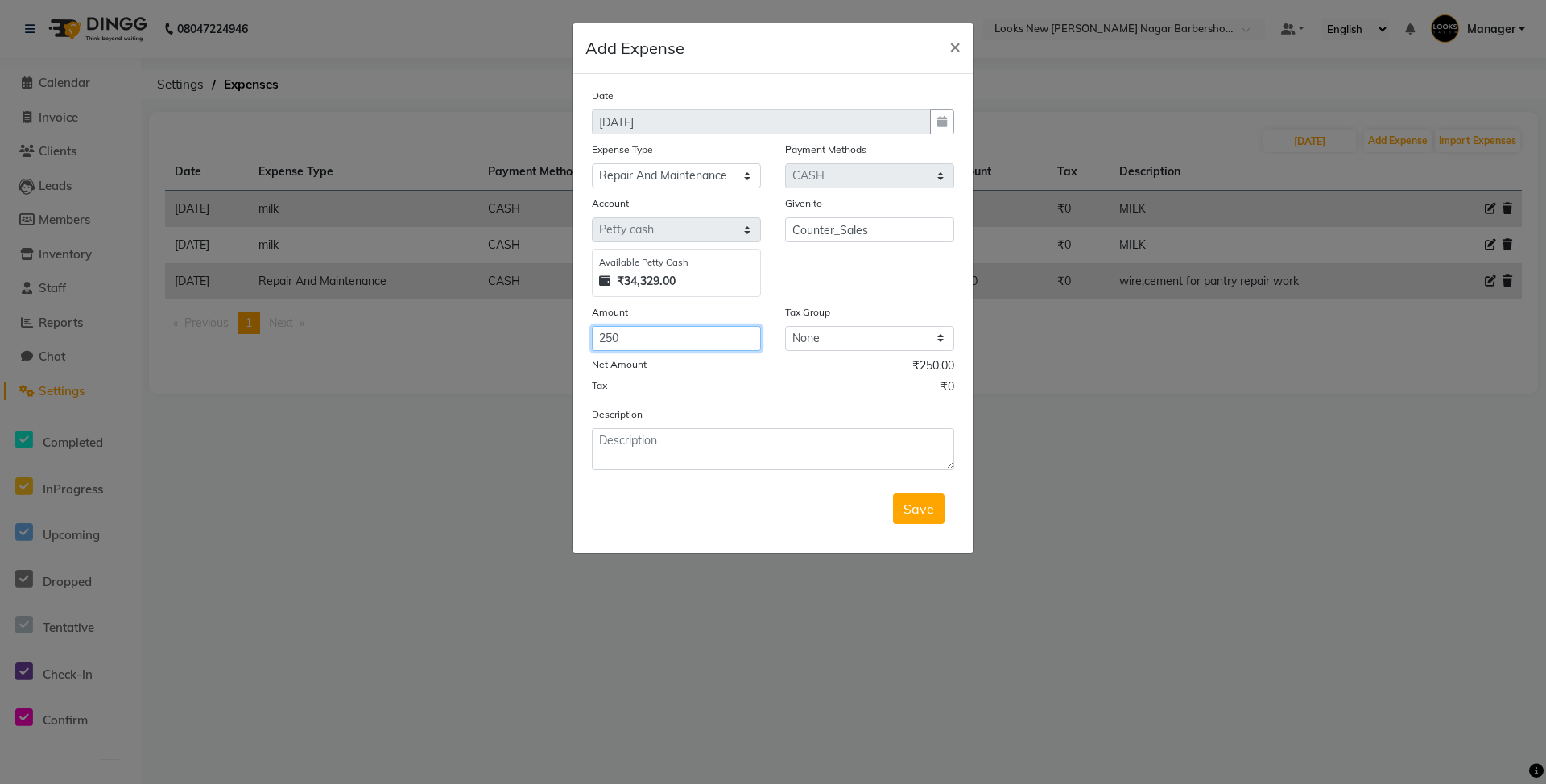
type input "250"
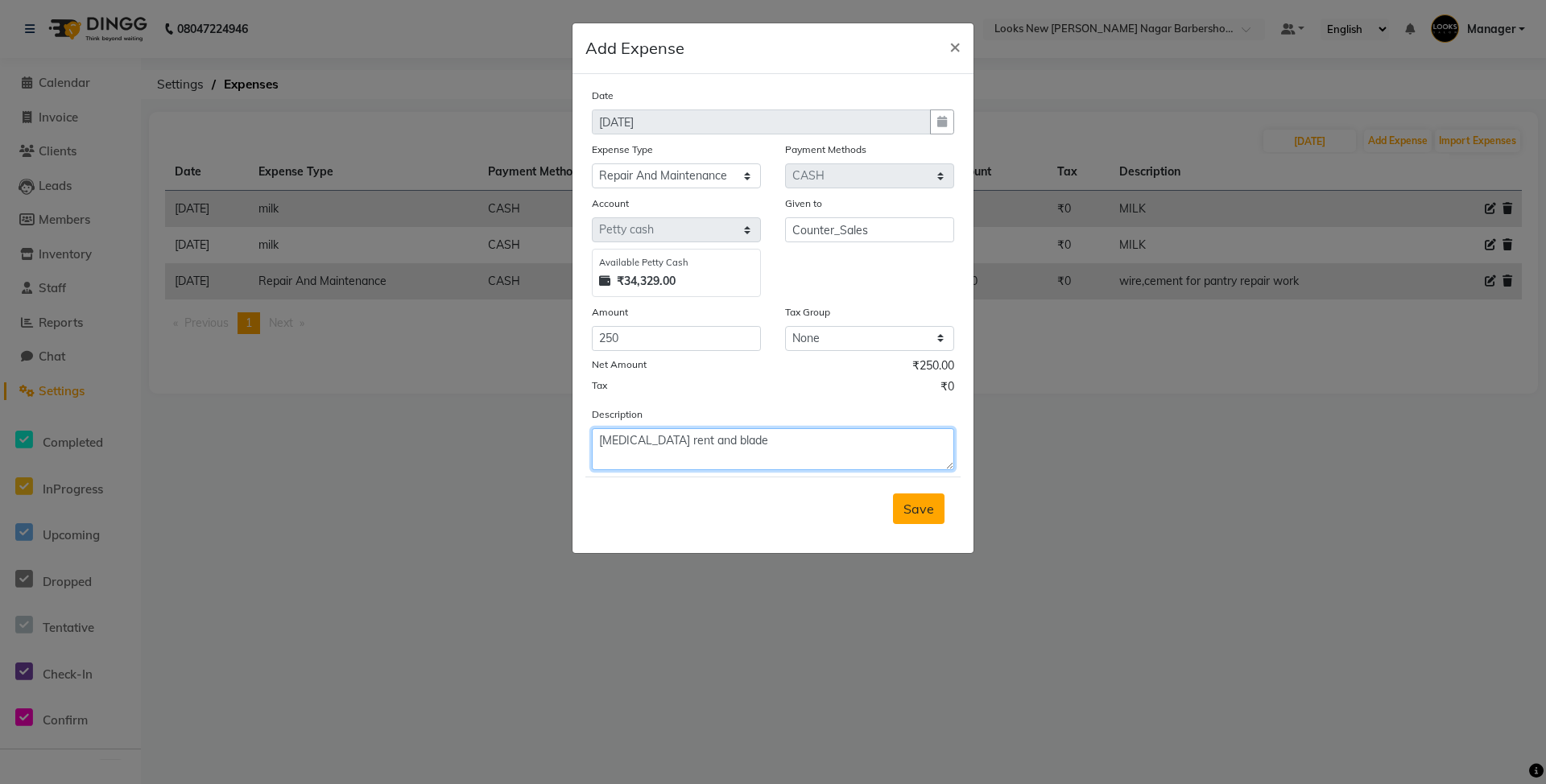
type textarea "[MEDICAL_DATA] rent and blade"
click at [913, 512] on span "Save" at bounding box center [918, 509] width 30 height 16
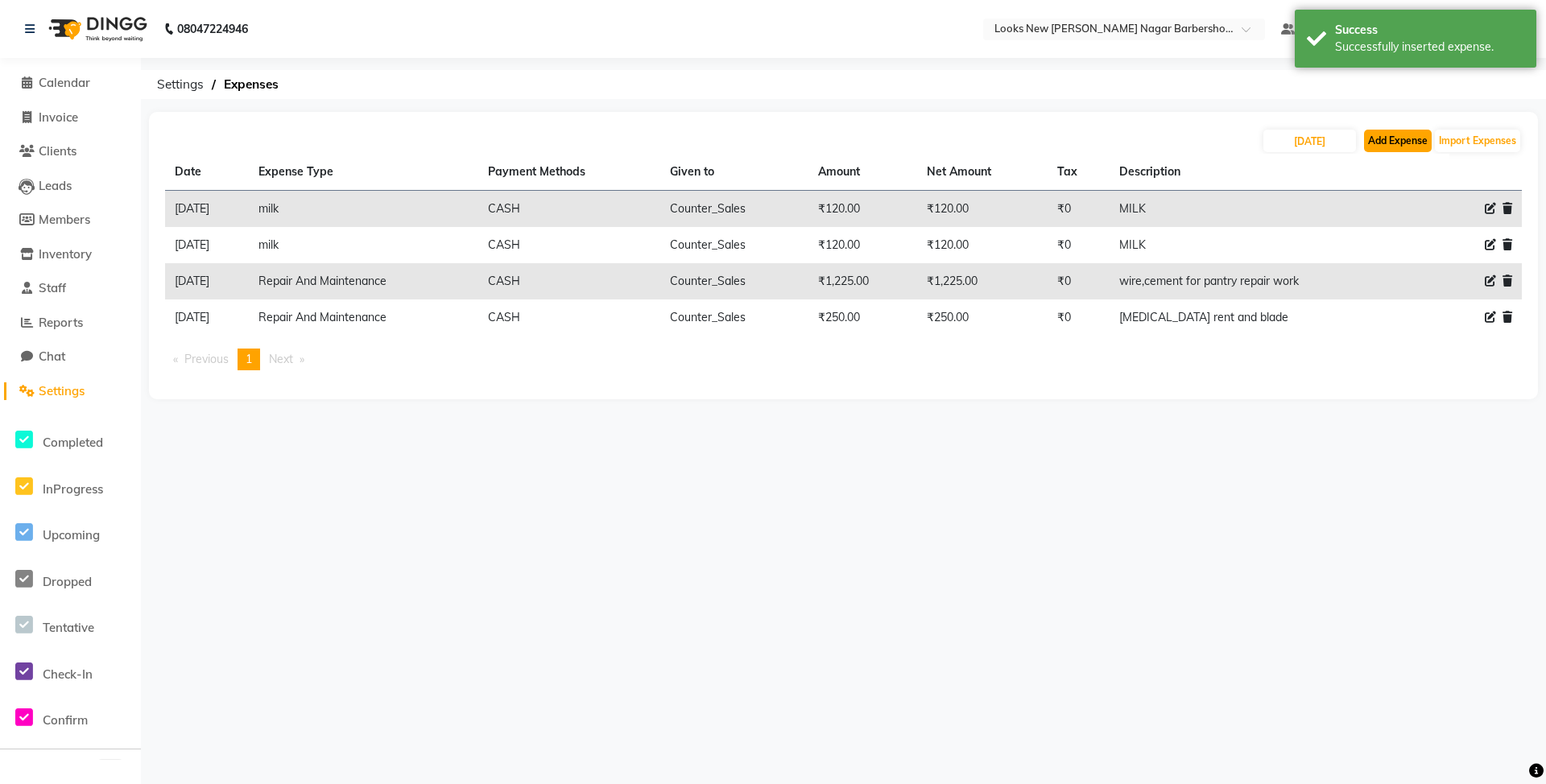
click at [1396, 135] on button "Add Expense" at bounding box center [1397, 141] width 68 height 23
select select "1"
select select "7917"
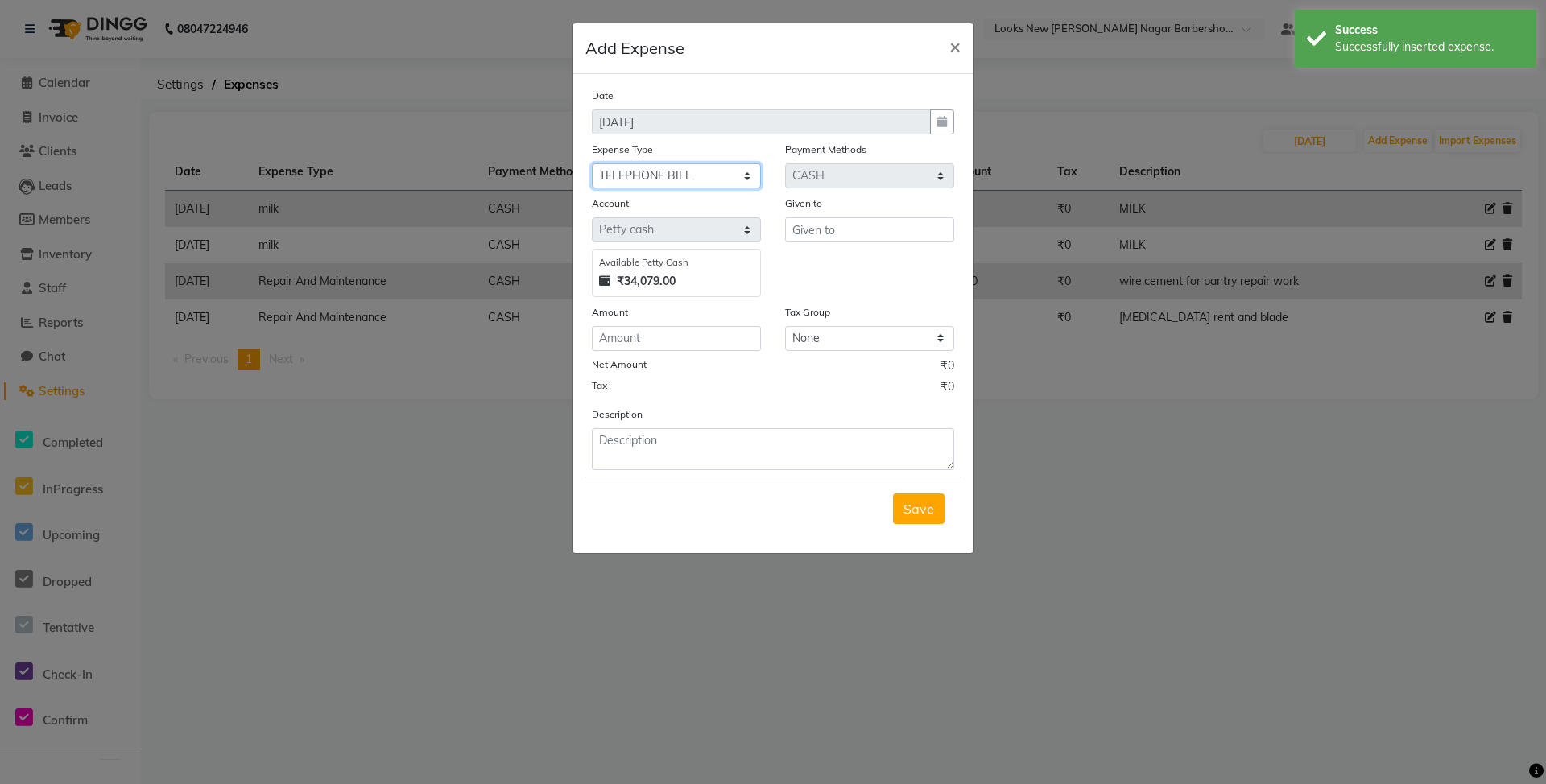
select select "5134"
type input "Counter_Sales"
type input "150"
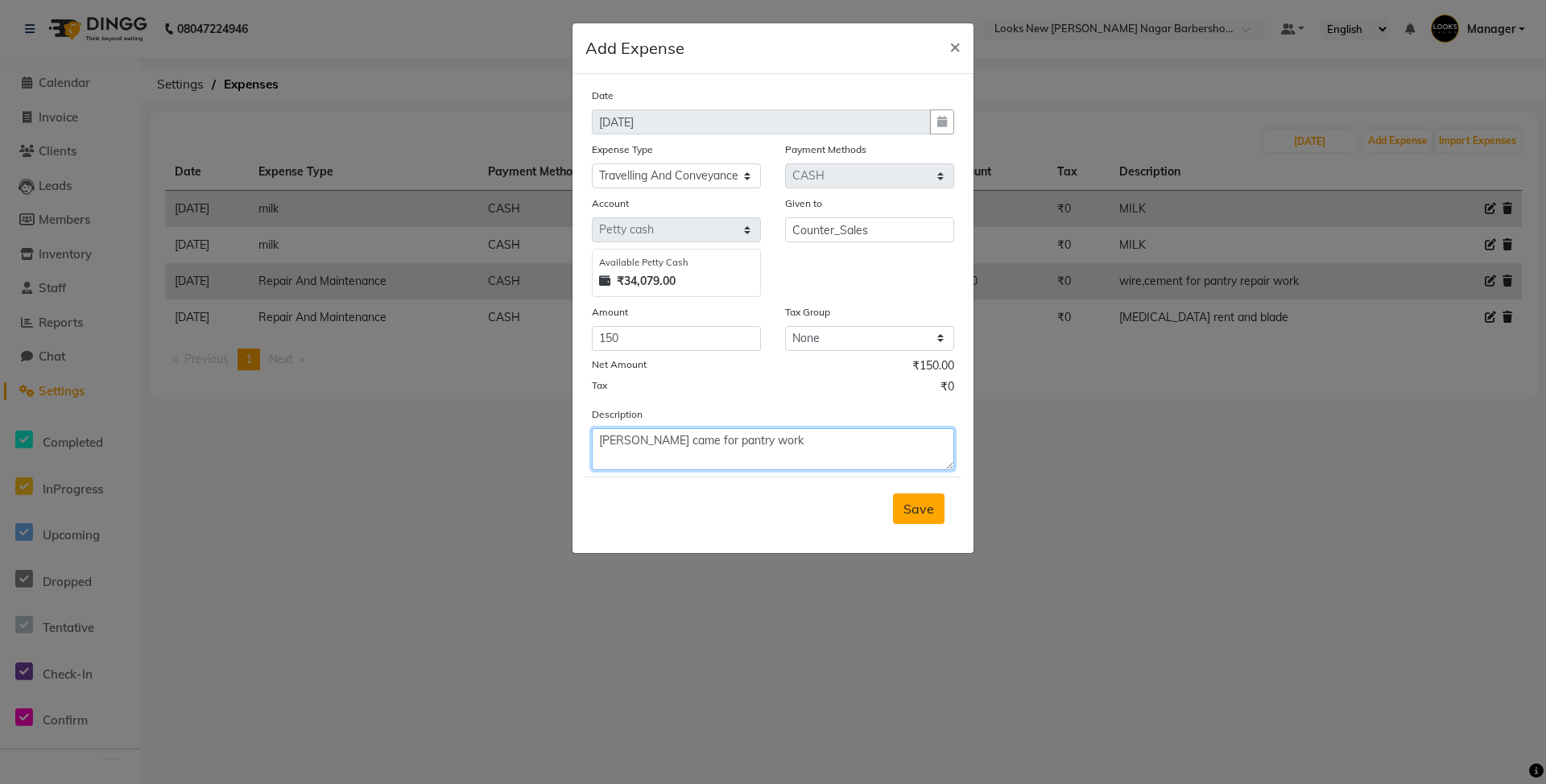
type textarea "[PERSON_NAME] came for pantry work"
click at [937, 513] on button "Save" at bounding box center [918, 508] width 52 height 30
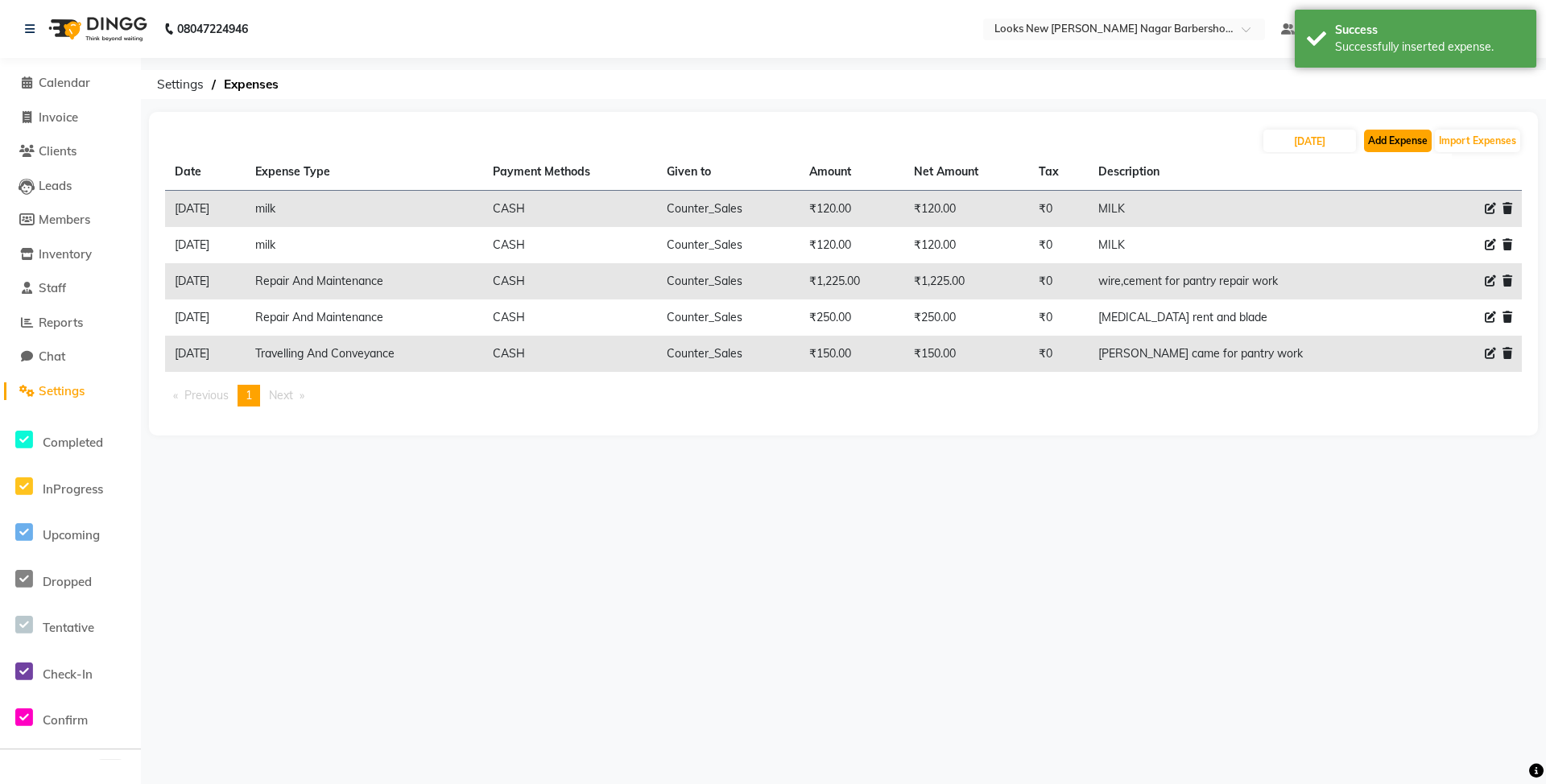
click at [1399, 143] on button "Add Expense" at bounding box center [1397, 141] width 68 height 23
select select "1"
select select "7917"
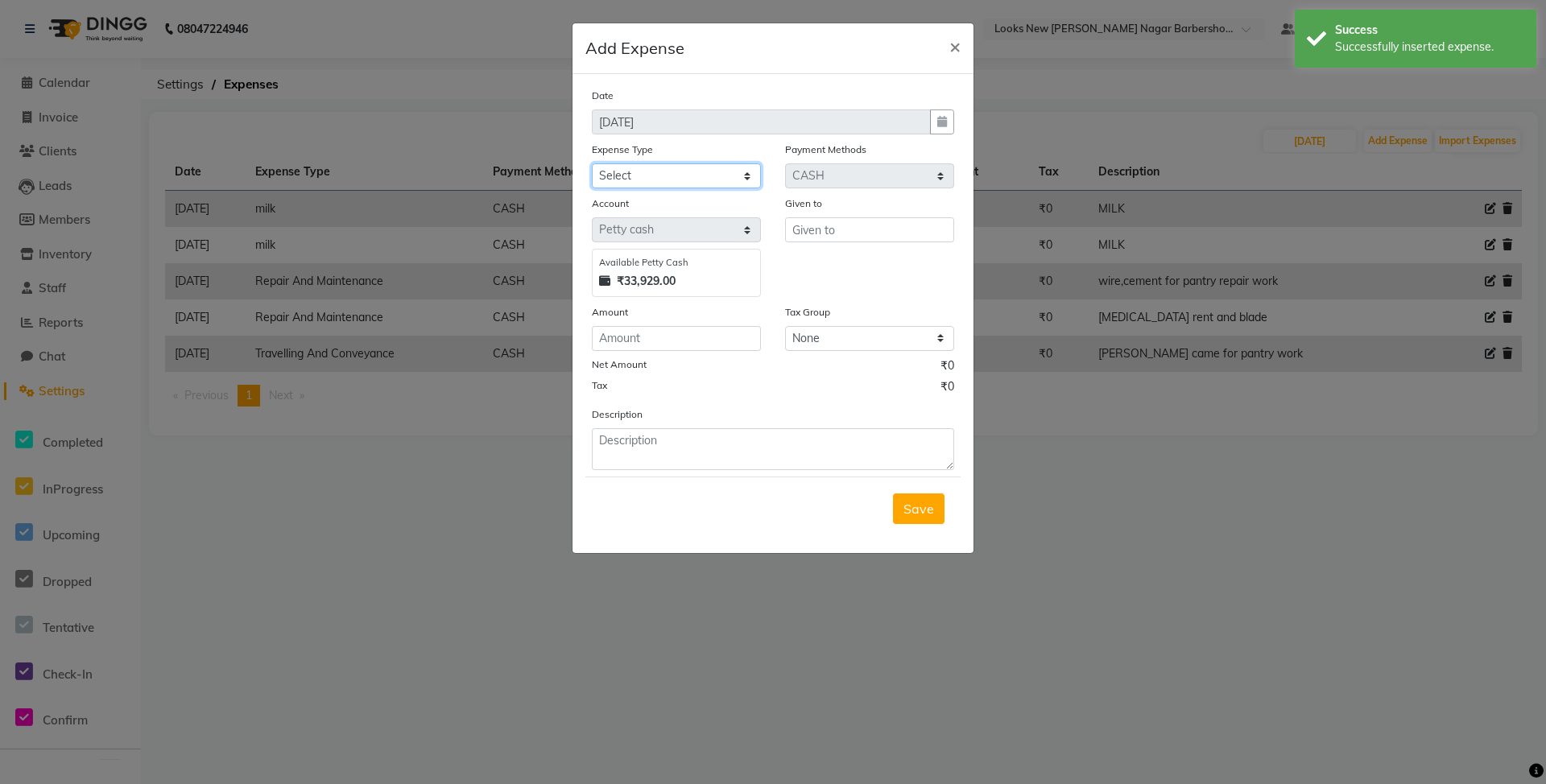
select select "5010"
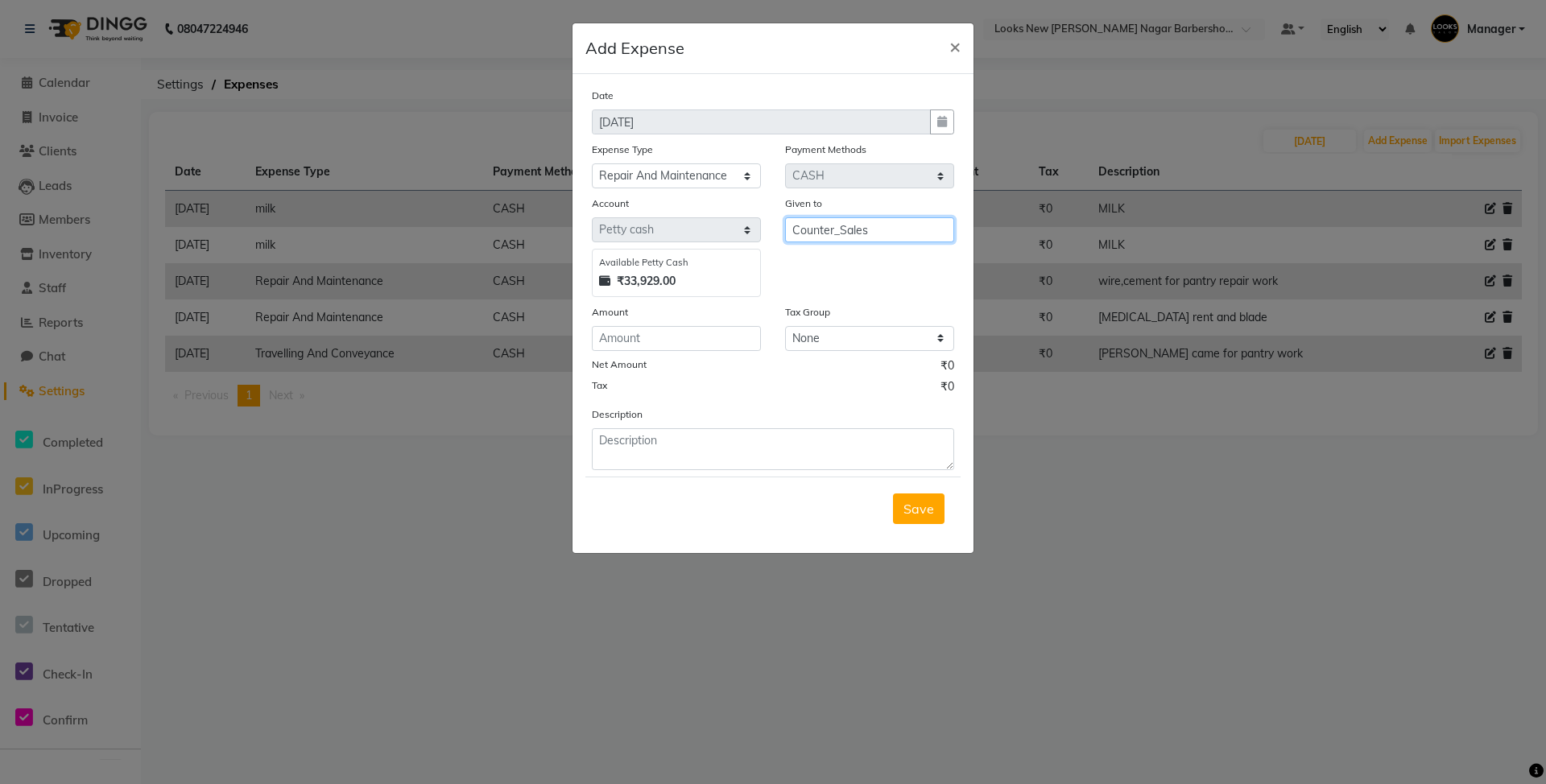
type input "Counter_Sales"
type input "1000"
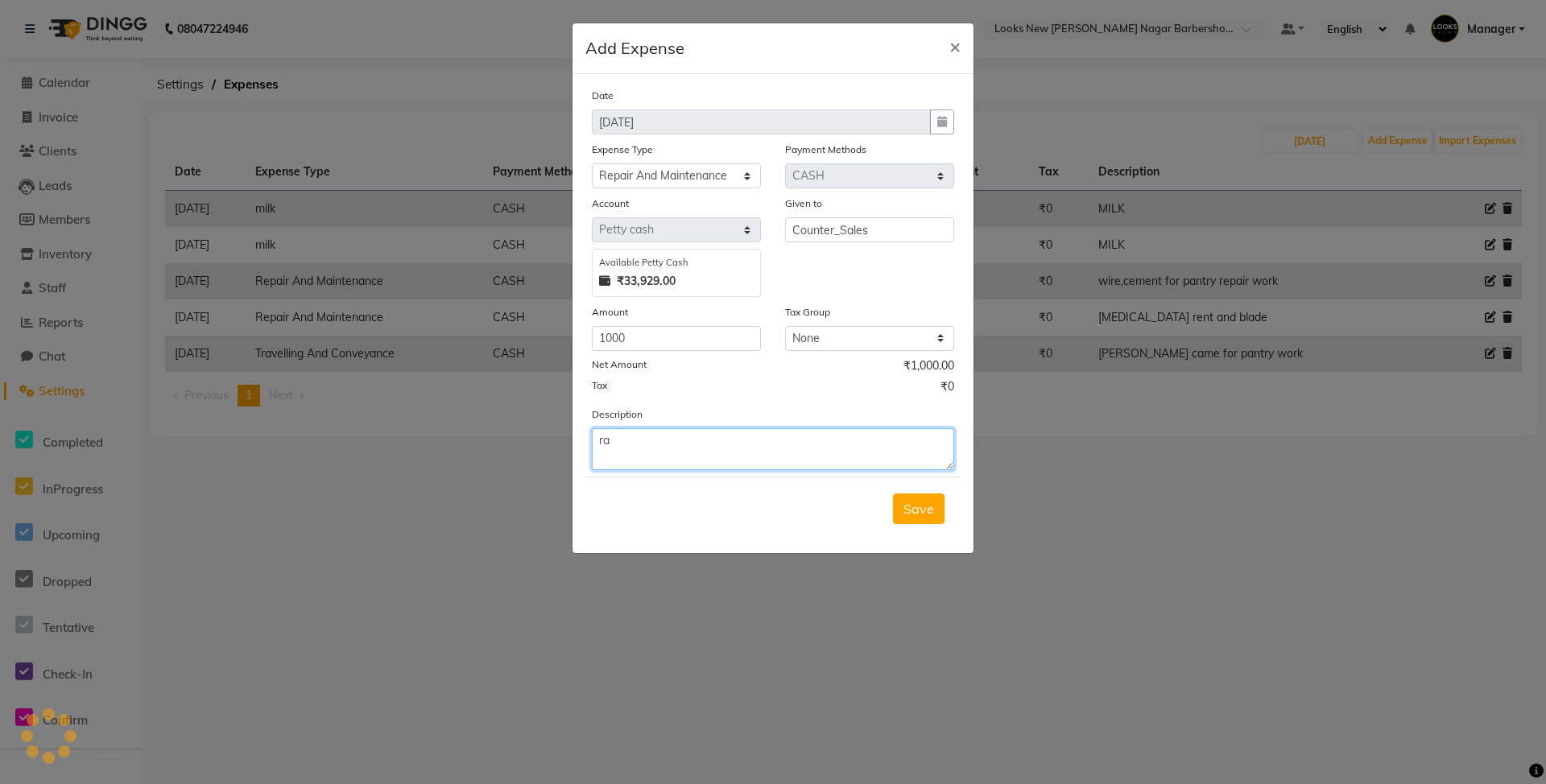
type textarea "r"
type textarea "labor charges (person came with [PERSON_NAME] for trap cutting)"
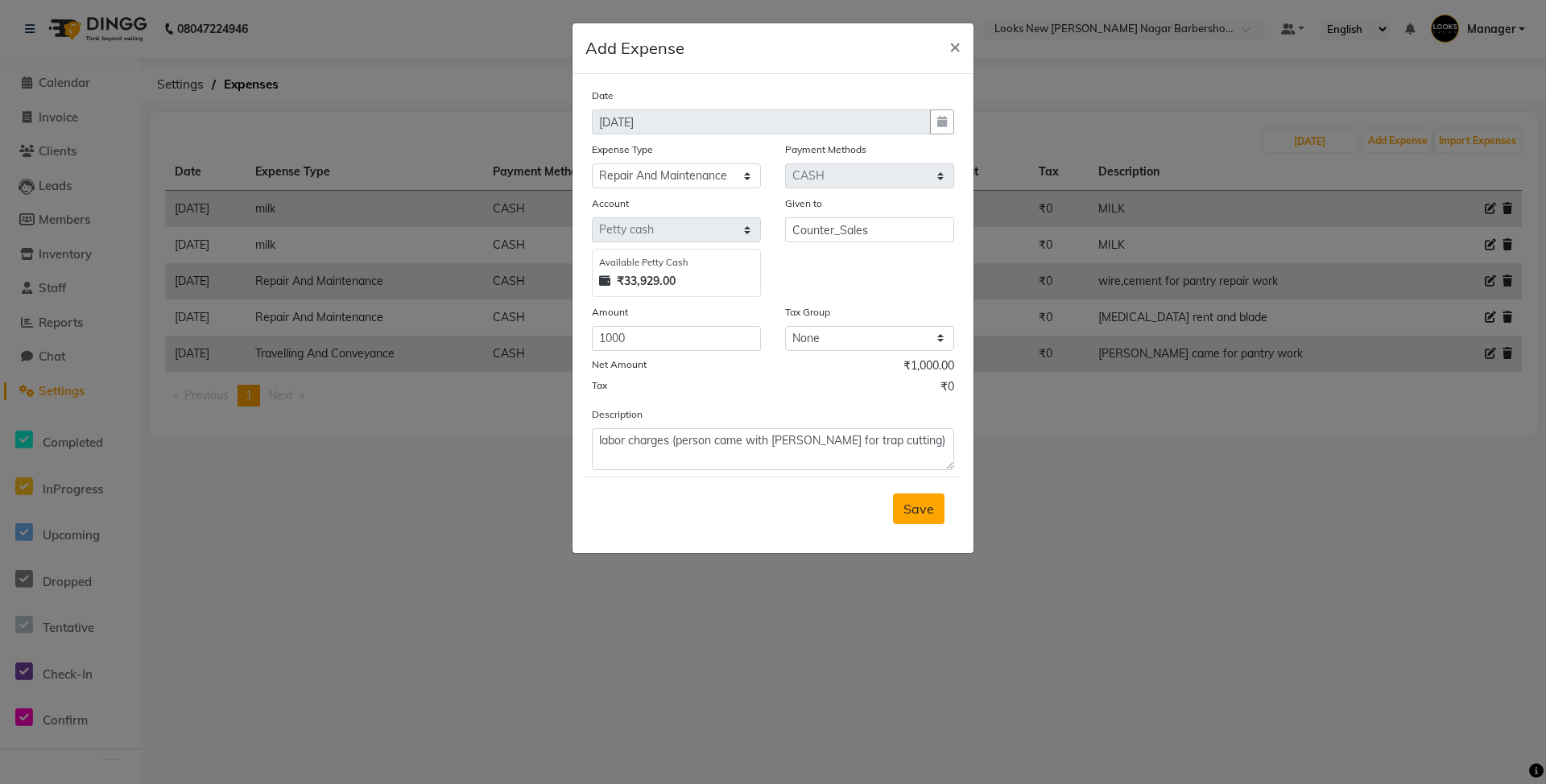
click at [916, 507] on span "Save" at bounding box center [918, 509] width 30 height 16
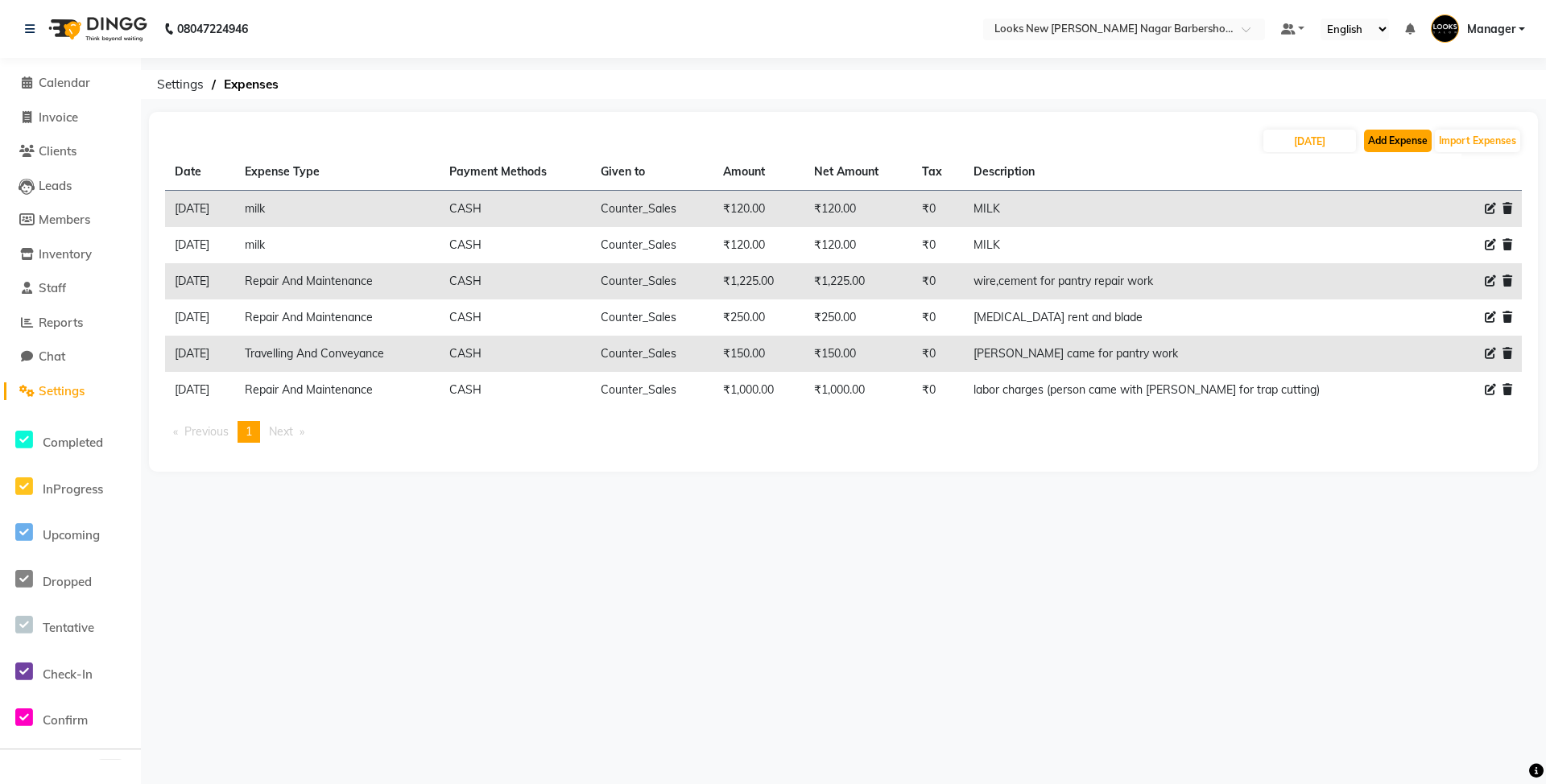
click at [1382, 145] on button "Add Expense" at bounding box center [1397, 141] width 68 height 23
select select "1"
select select "7917"
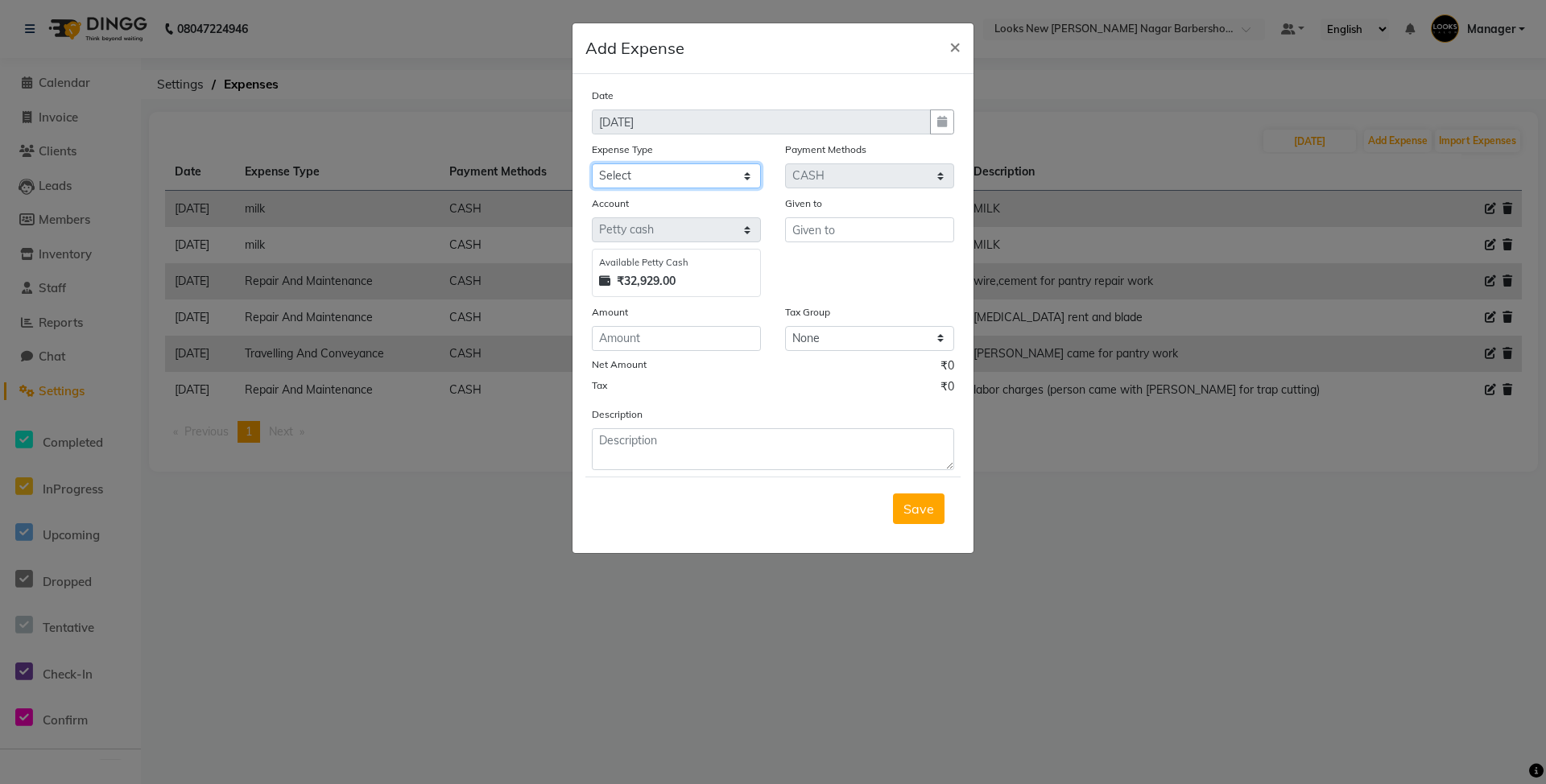
click at [632, 171] on select "Select Bank Deposit Blinkit Cash Handover CLIENT Client ordered food Client Ref…" at bounding box center [676, 175] width 169 height 25
select select "23704"
click at [592, 163] on select "Select Bank Deposit Blinkit Cash Handover CLIENT Client ordered food Client Ref…" at bounding box center [676, 175] width 169 height 25
type input "Counter_Sales"
type input "50"
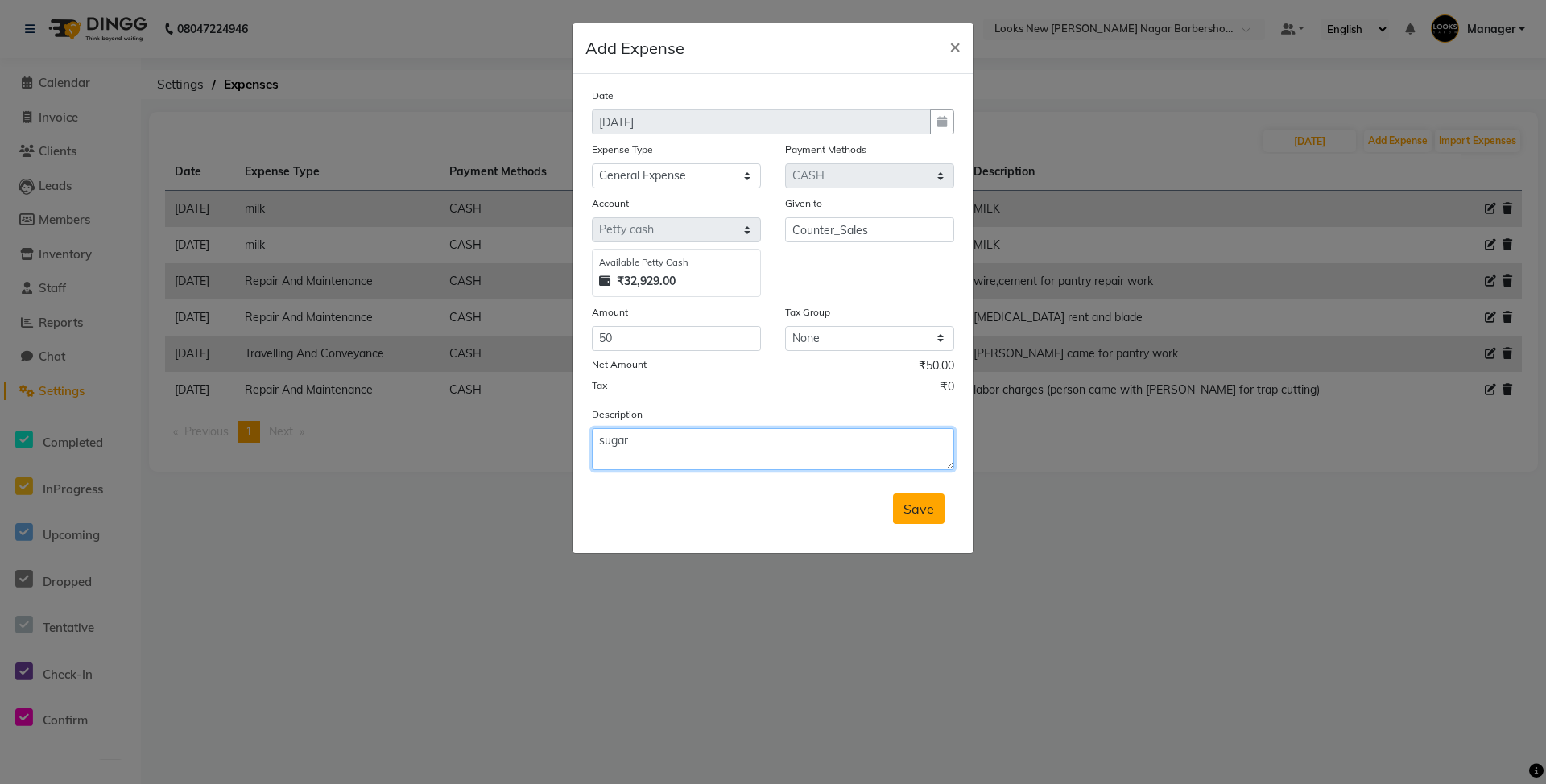
type textarea "sugar"
click at [918, 510] on span "Save" at bounding box center [918, 509] width 30 height 16
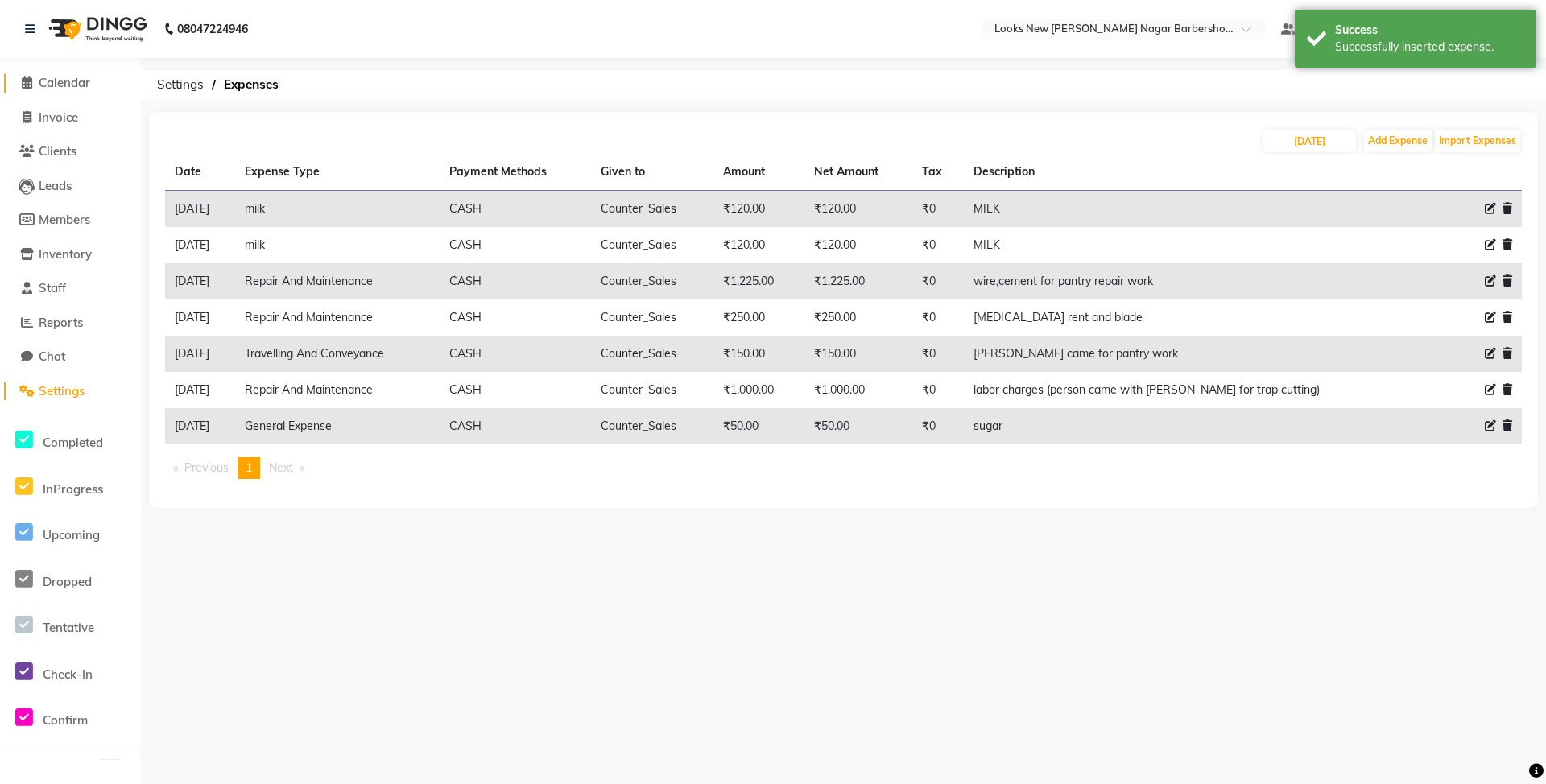
click at [68, 75] on span "Calendar" at bounding box center [64, 82] width 52 height 16
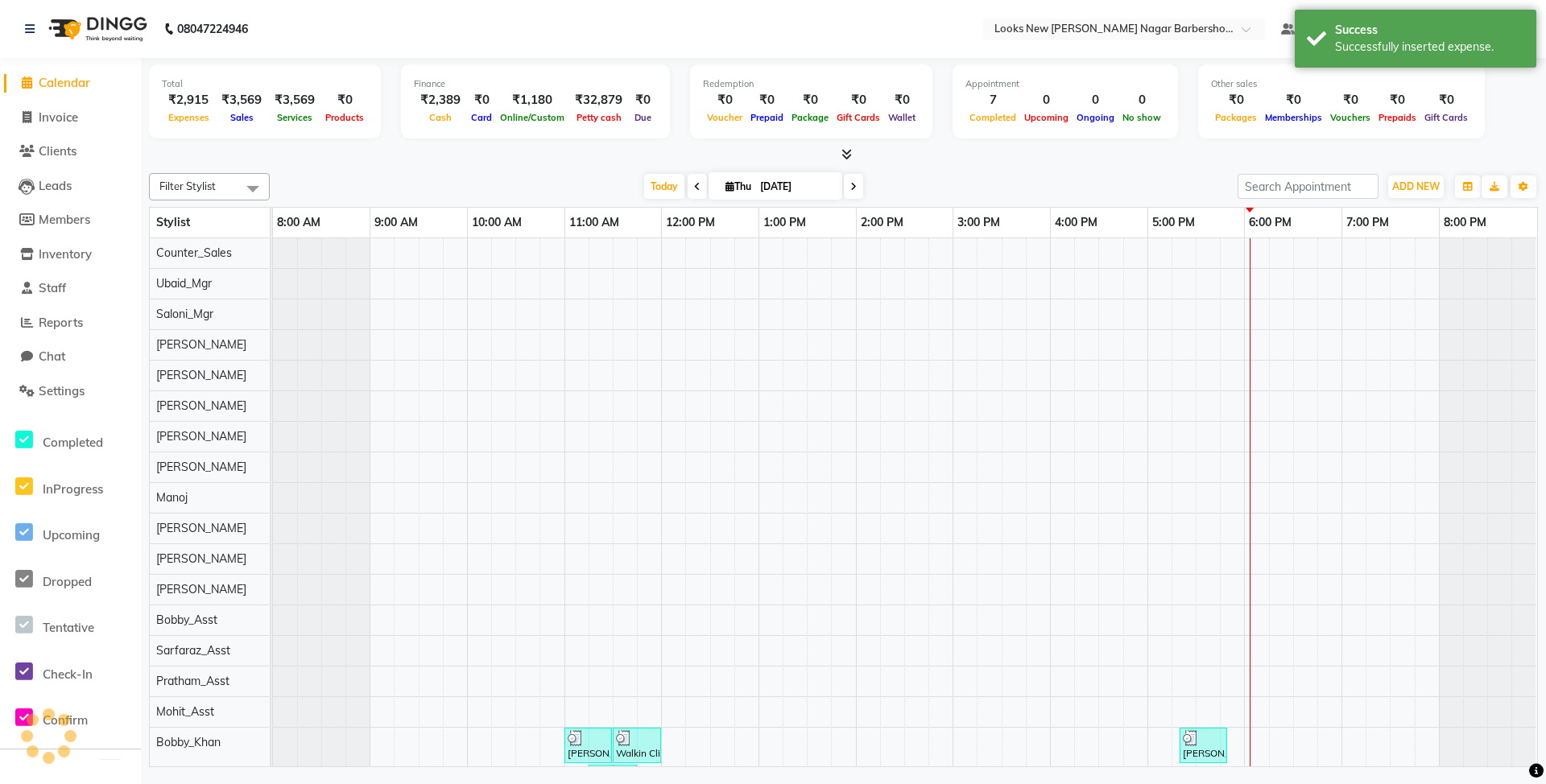
scroll to position [0, 16]
